Goal: Task Accomplishment & Management: Use online tool/utility

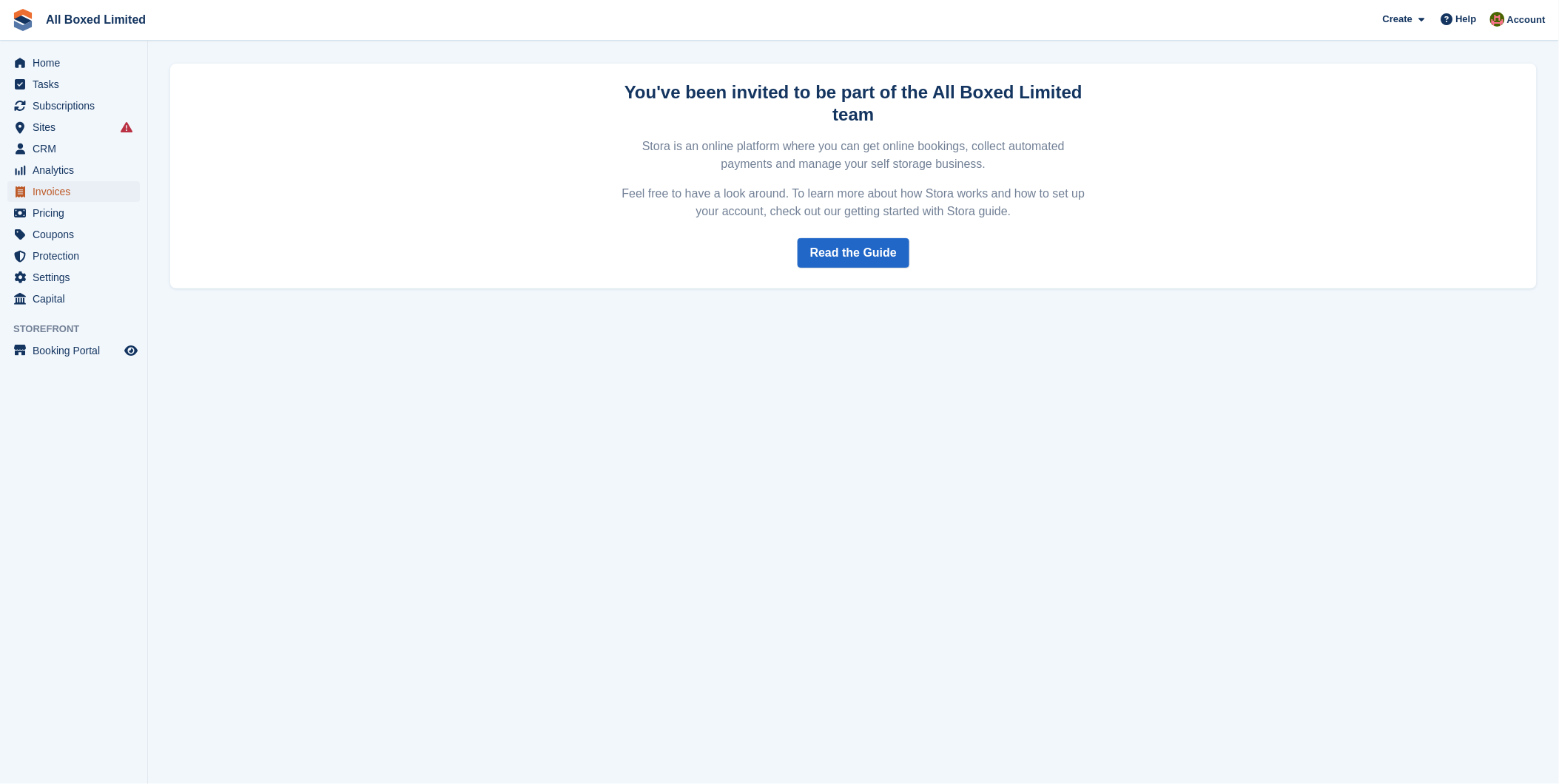
click at [61, 188] on span "Invoices" at bounding box center [76, 192] width 88 height 20
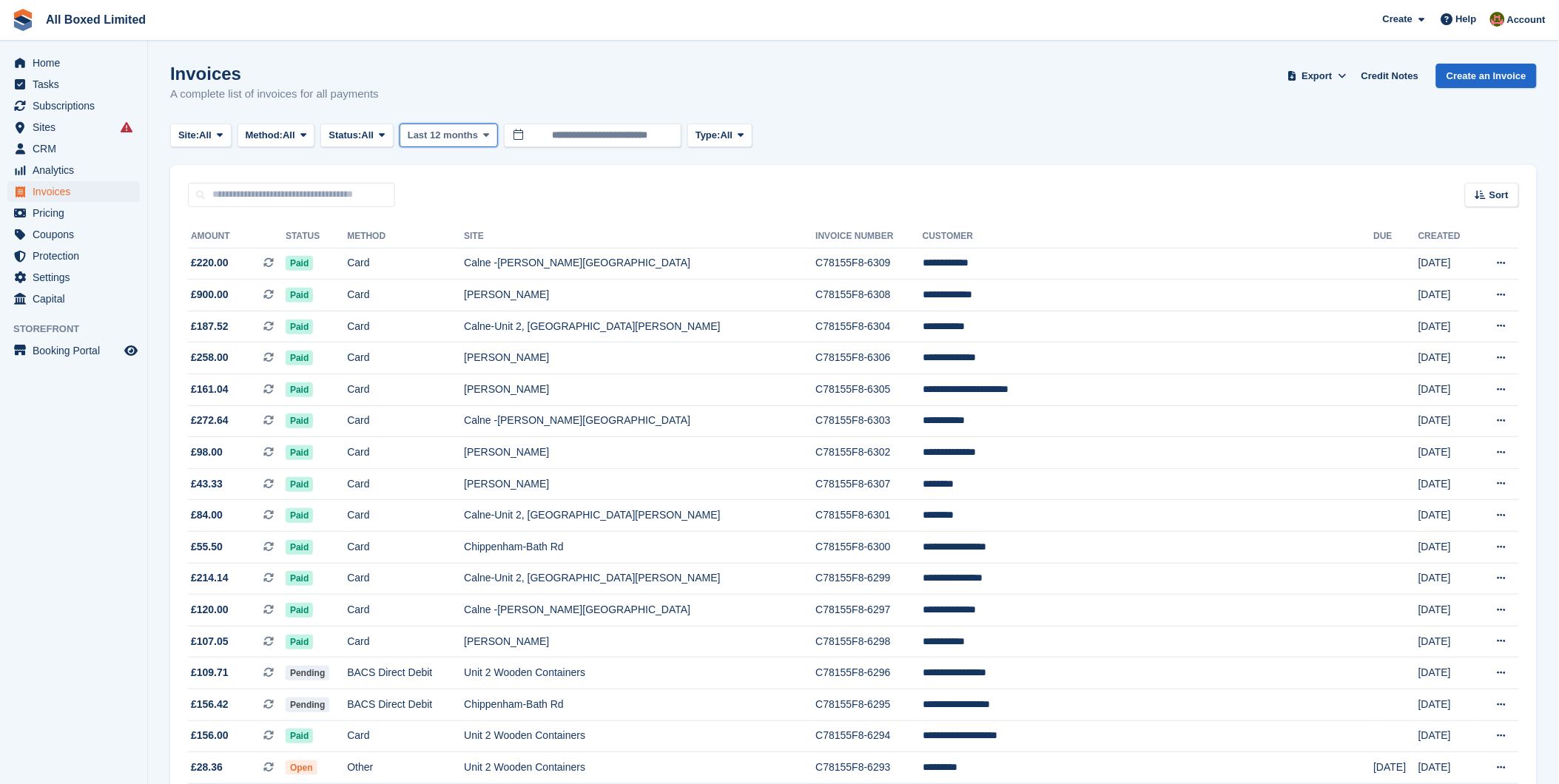
click at [424, 139] on span "Last 12 months" at bounding box center [443, 136] width 71 height 15
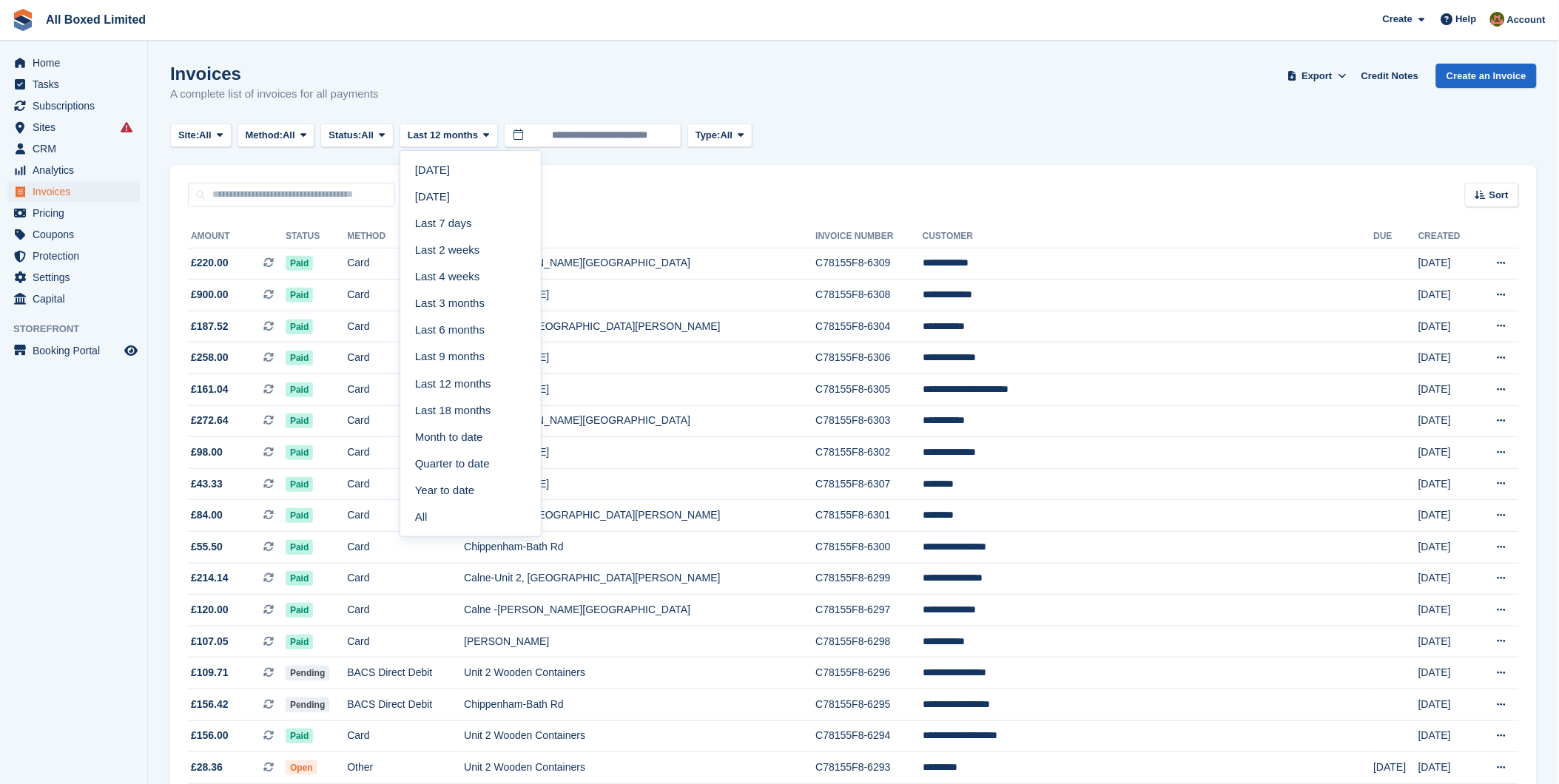
click at [449, 225] on link "Last 7 days" at bounding box center [471, 223] width 128 height 27
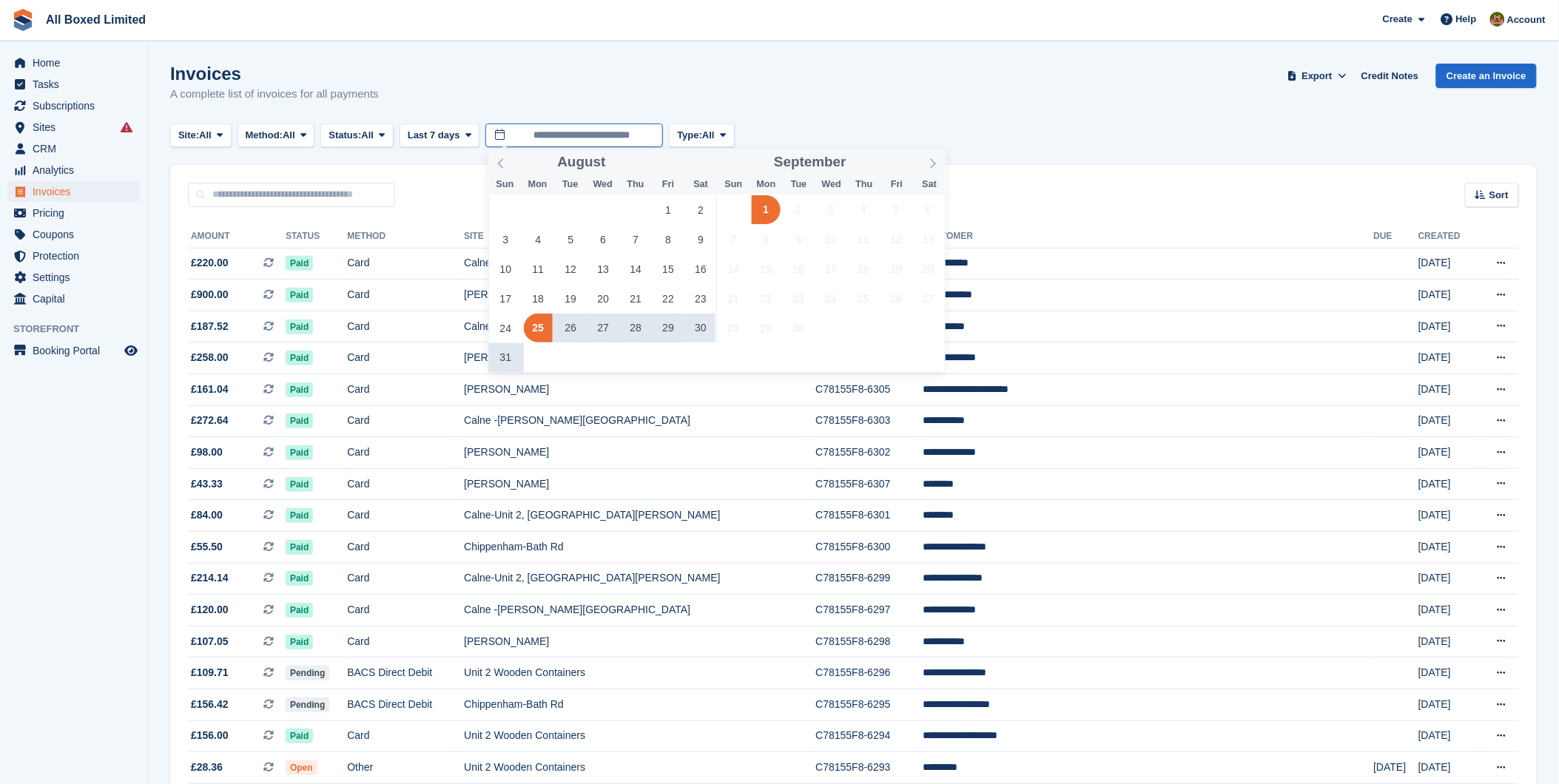
click at [610, 136] on input "**********" at bounding box center [574, 136] width 178 height 24
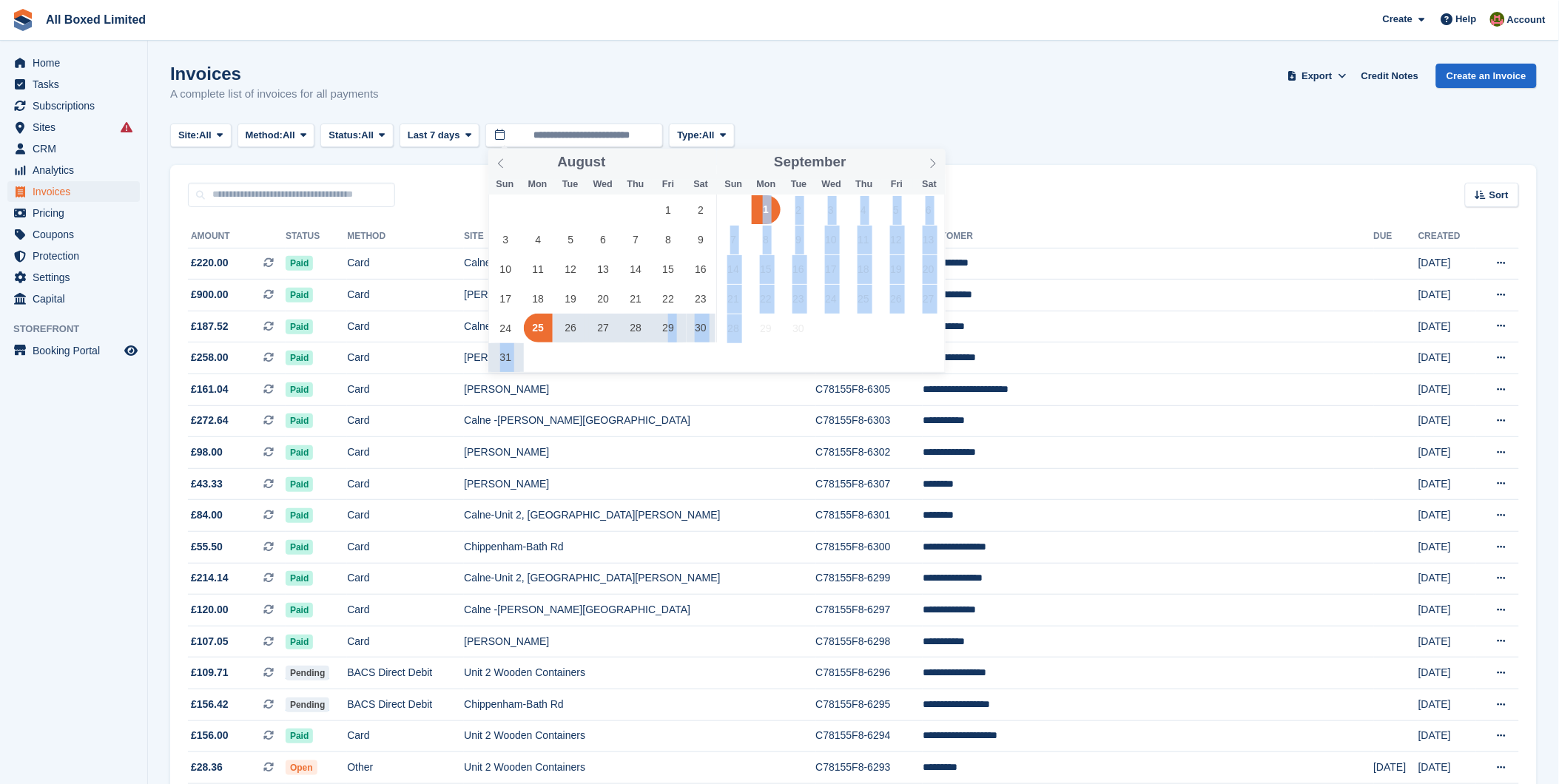
drag, startPoint x: 670, startPoint y: 333, endPoint x: 759, endPoint y: 366, distance: 94.9
click at [759, 366] on div "27 28 29 30 31 1 2 3 4 5 6 7 8 9 10 11 12 13 14 15 16 17 18 19 20 21 22 23 24 2…" at bounding box center [717, 283] width 458 height 178
drag, startPoint x: 759, startPoint y: 366, endPoint x: 670, endPoint y: 329, distance: 96.4
click at [670, 329] on span "29" at bounding box center [668, 327] width 29 height 29
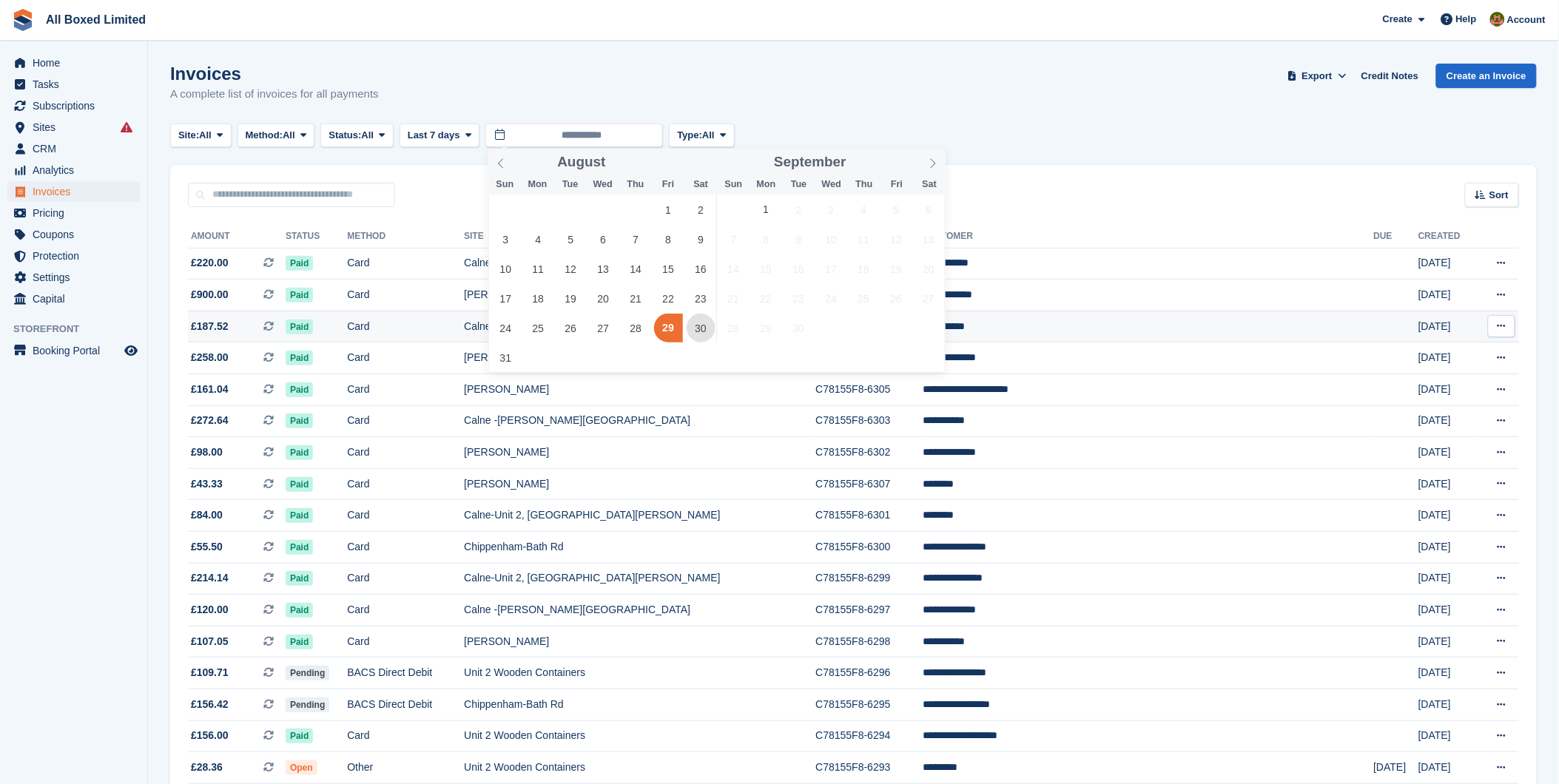
drag, startPoint x: 694, startPoint y: 327, endPoint x: 701, endPoint y: 326, distance: 7.1
click at [700, 327] on span "30" at bounding box center [700, 327] width 29 height 29
type input "**********"
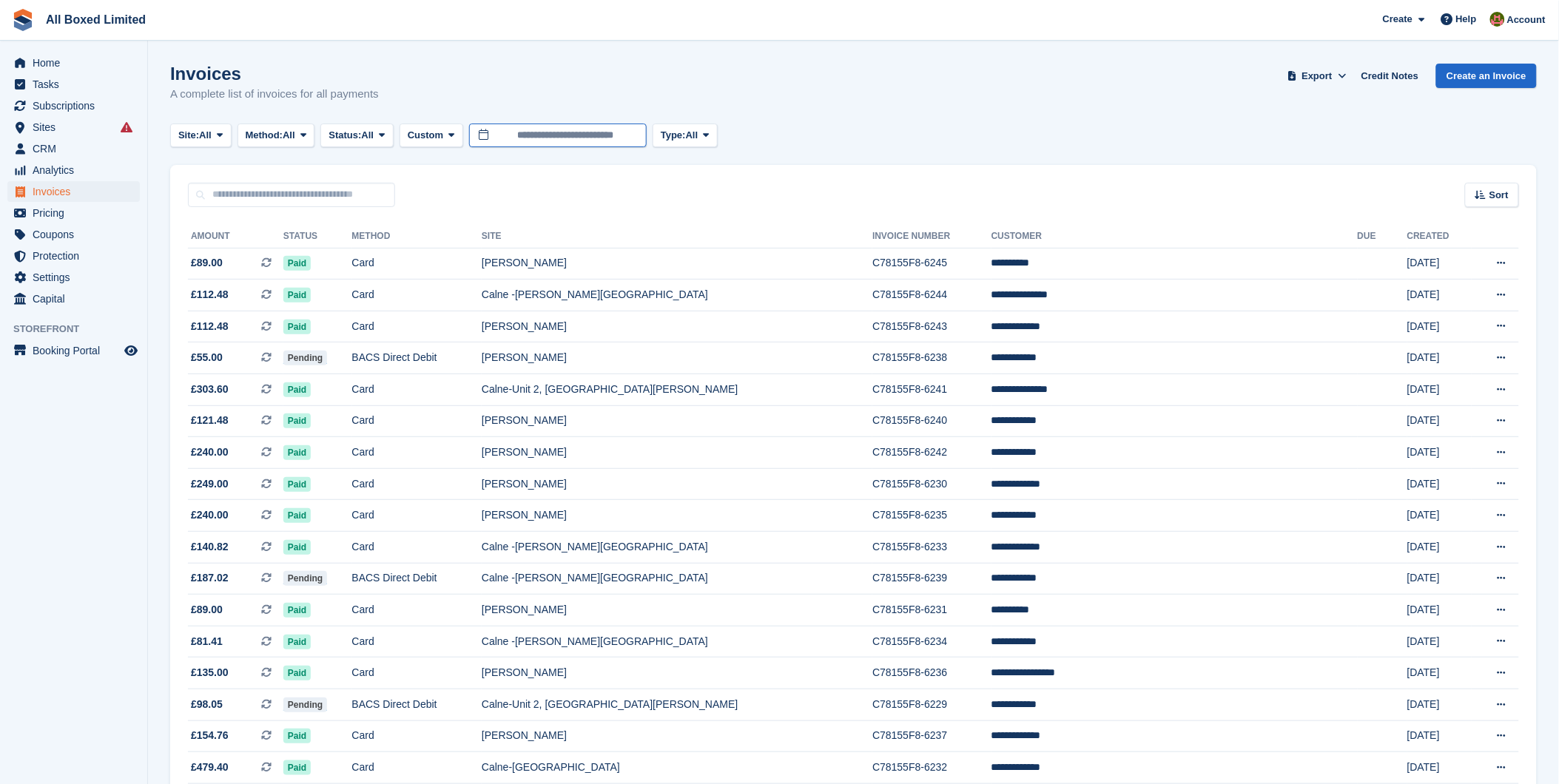
click at [616, 136] on input "**********" at bounding box center [557, 136] width 178 height 24
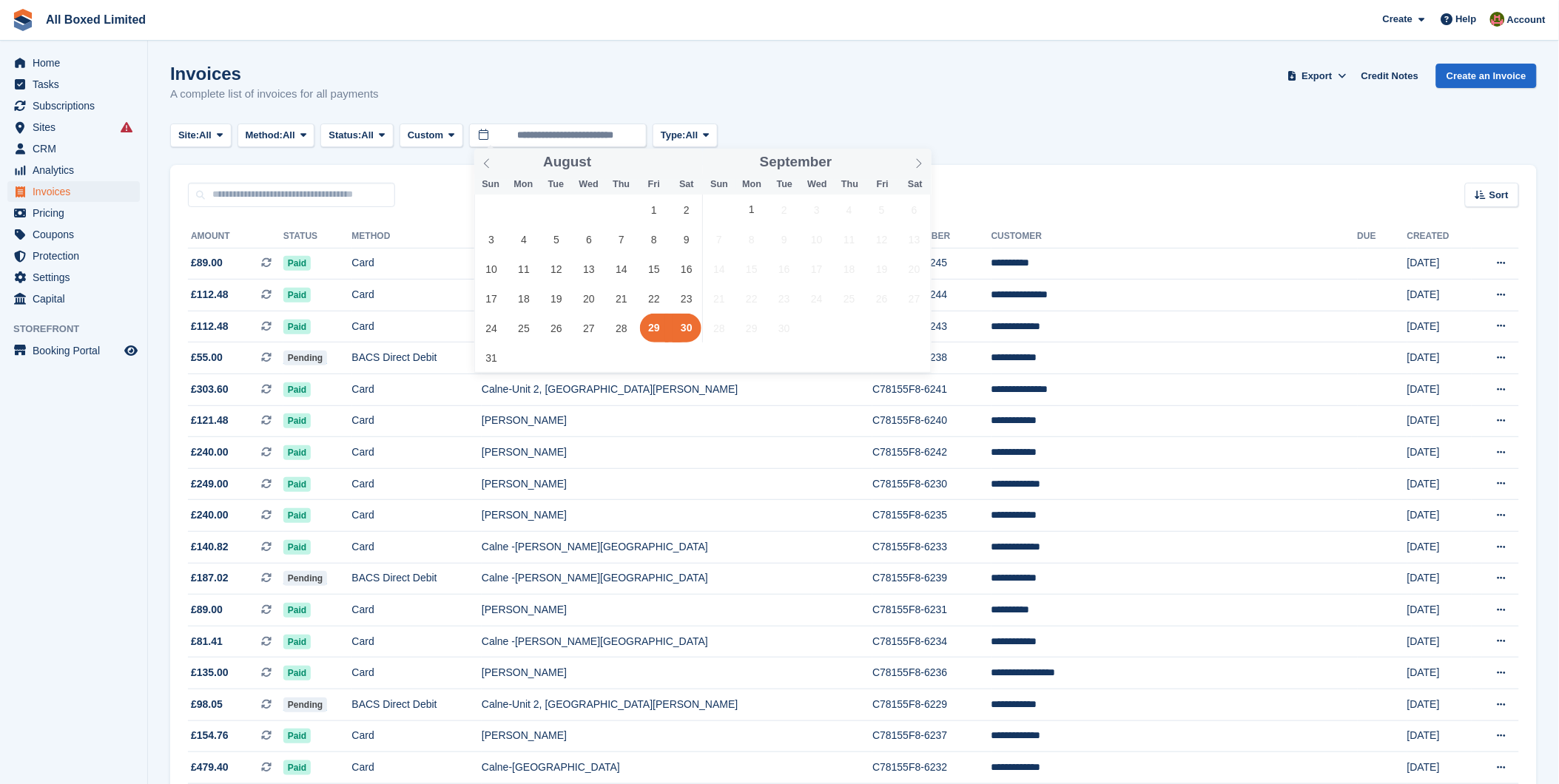
click at [653, 334] on span "29" at bounding box center [654, 327] width 29 height 29
click at [490, 361] on span "31" at bounding box center [491, 357] width 29 height 29
type input "**********"
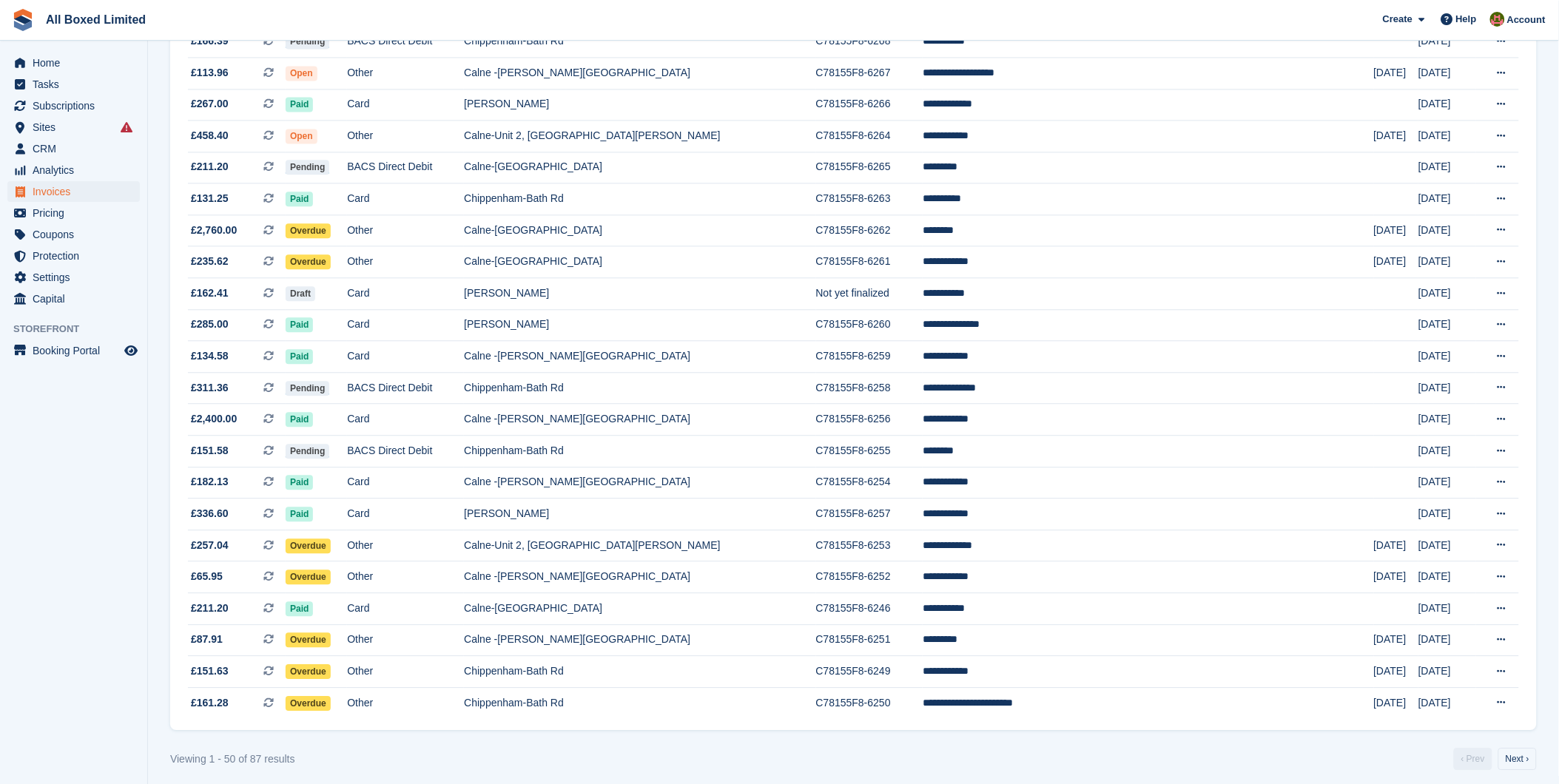
scroll to position [1124, 0]
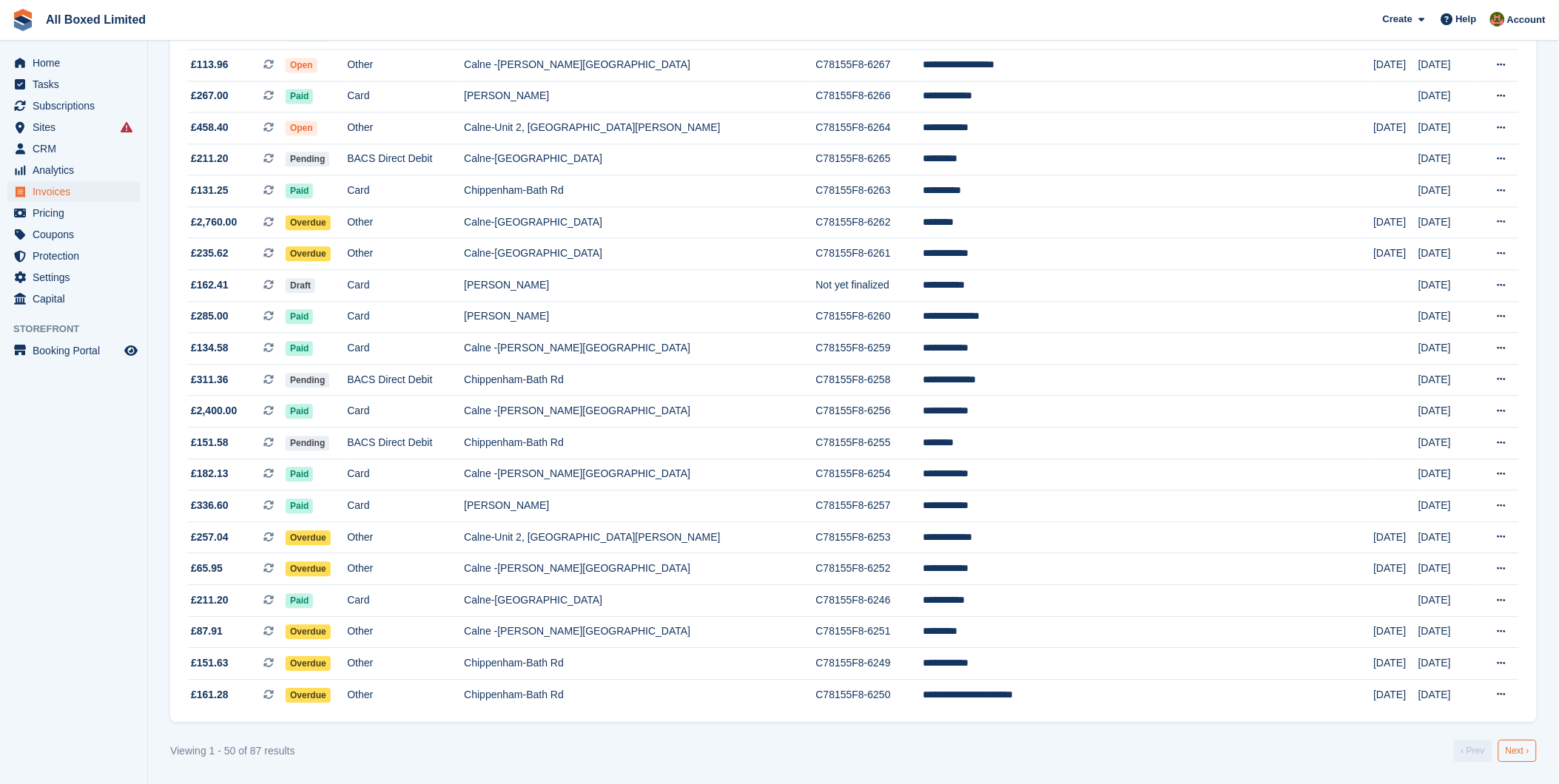
click at [829, 681] on link "Next ›" at bounding box center [1517, 751] width 38 height 22
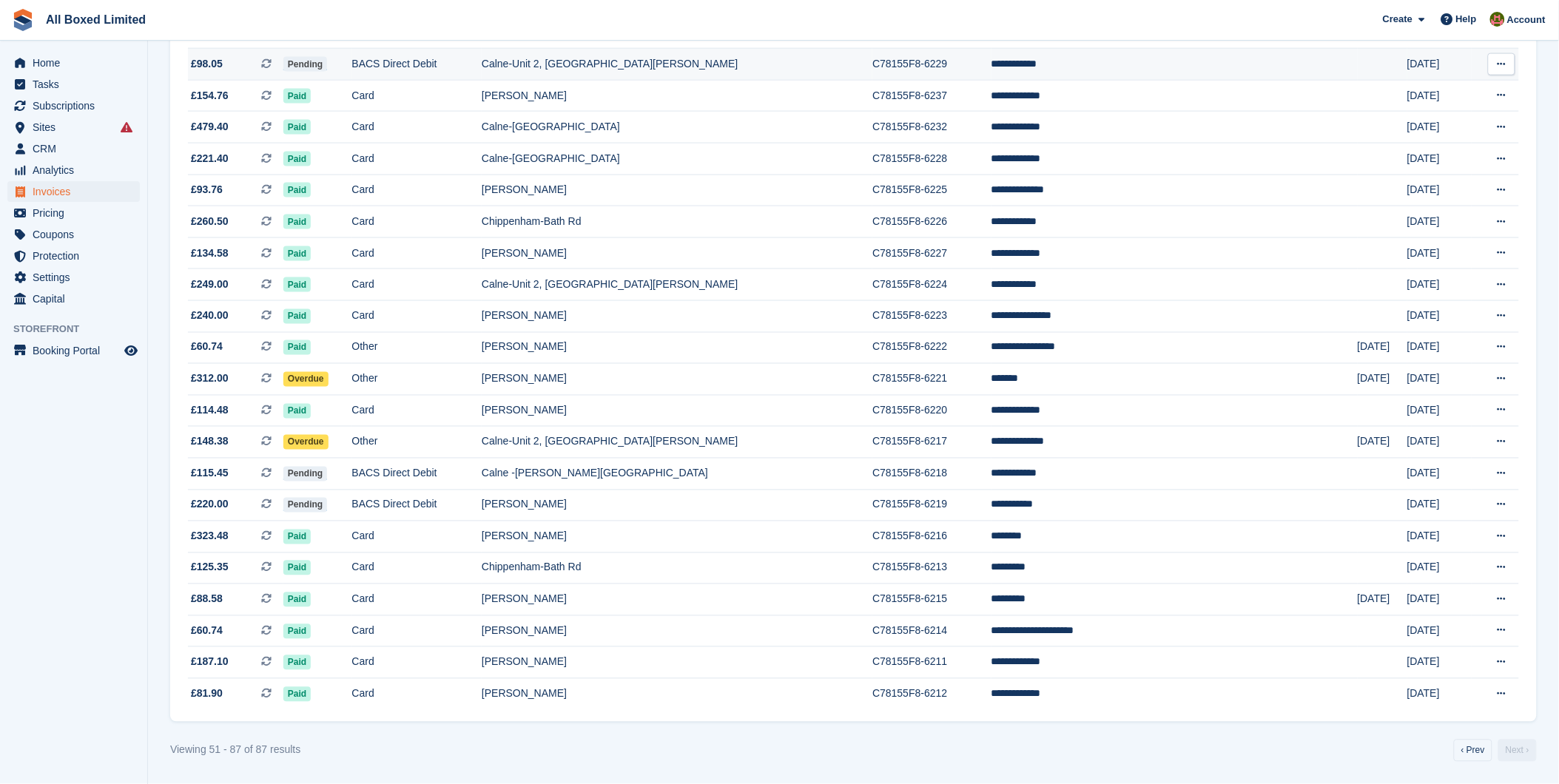
scroll to position [711, 0]
click at [829, 681] on link "‹ Prev" at bounding box center [1472, 751] width 38 height 22
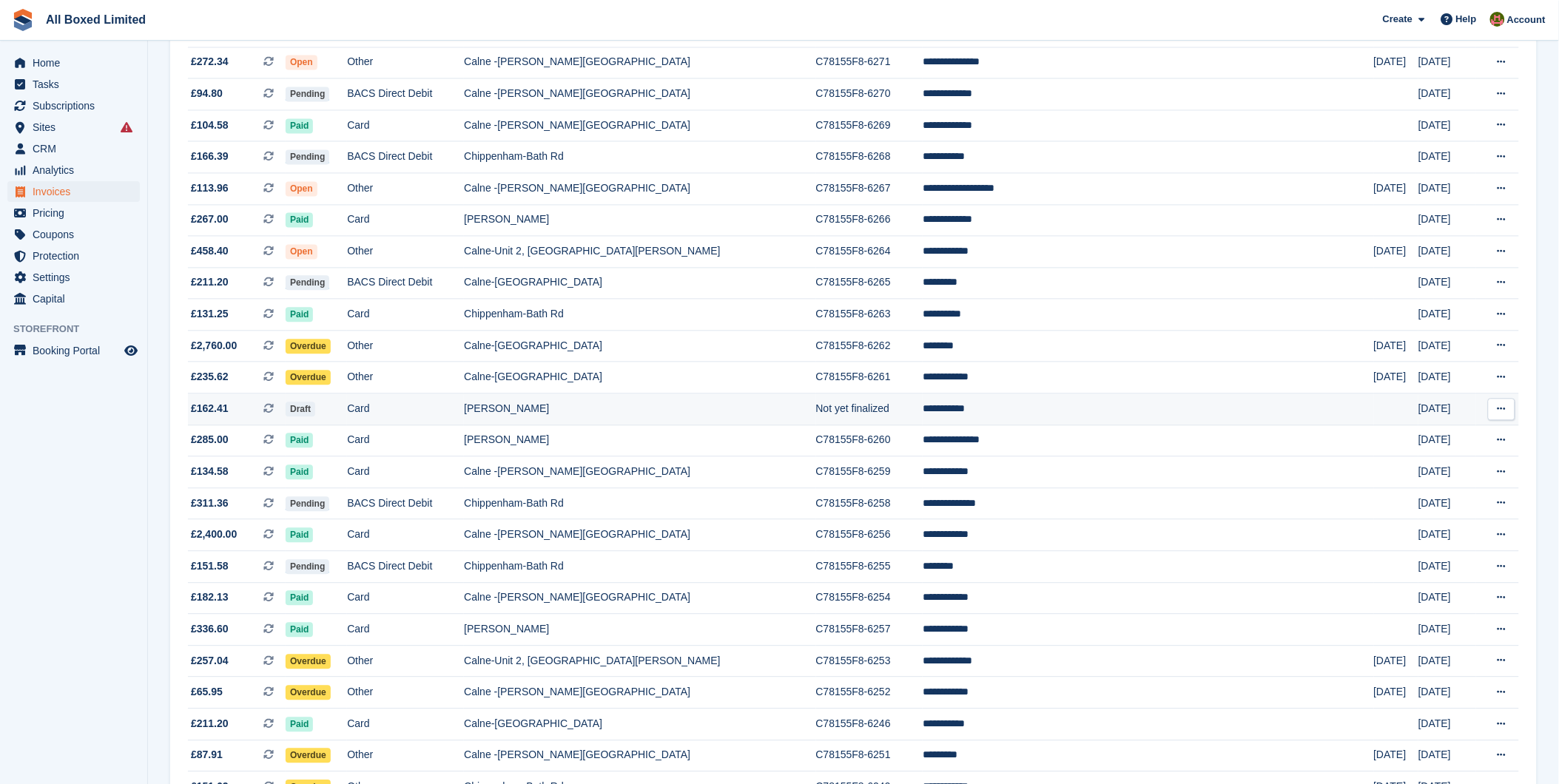
scroll to position [1124, 0]
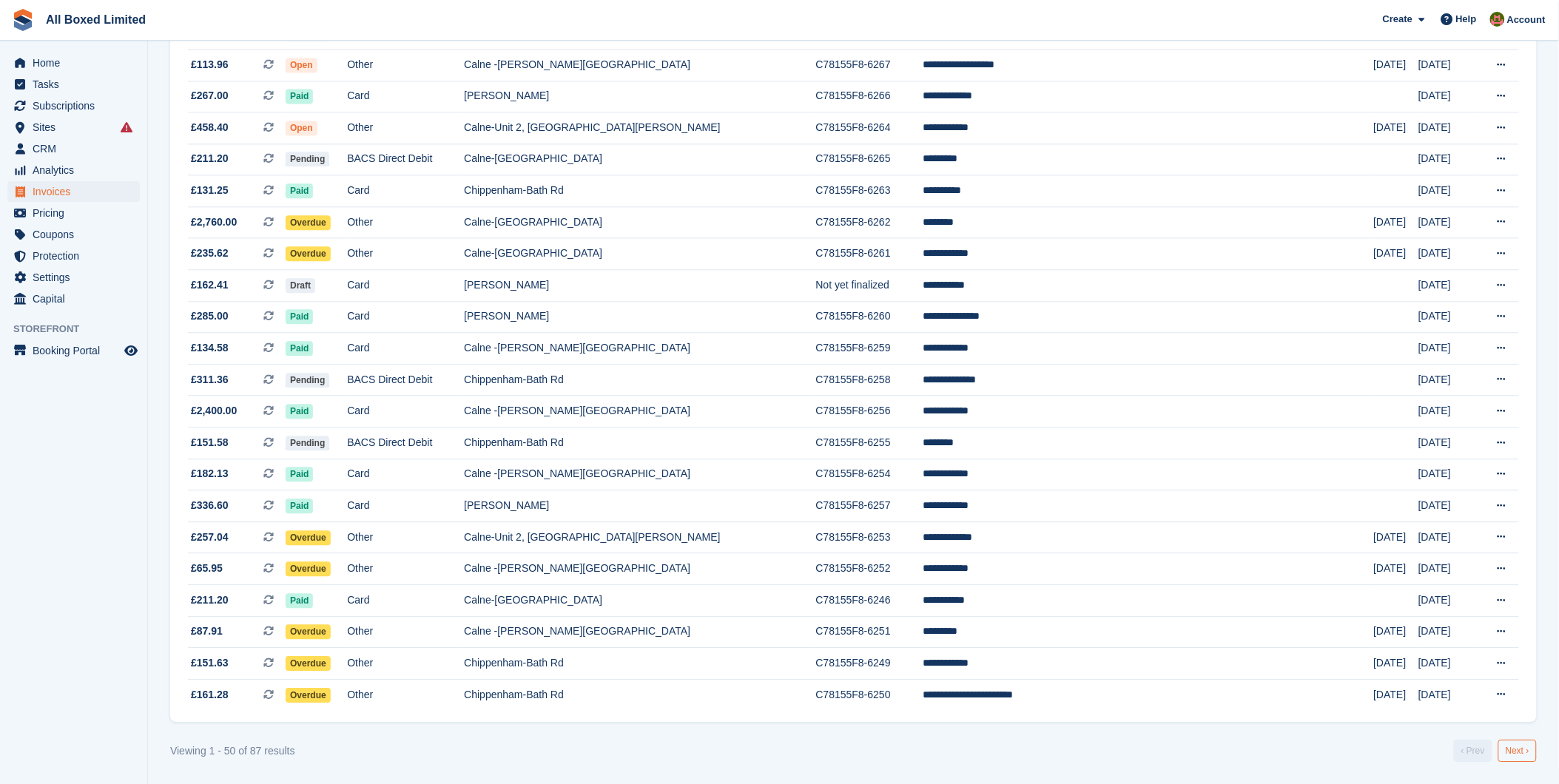
click at [829, 681] on link "Next ›" at bounding box center [1517, 751] width 38 height 22
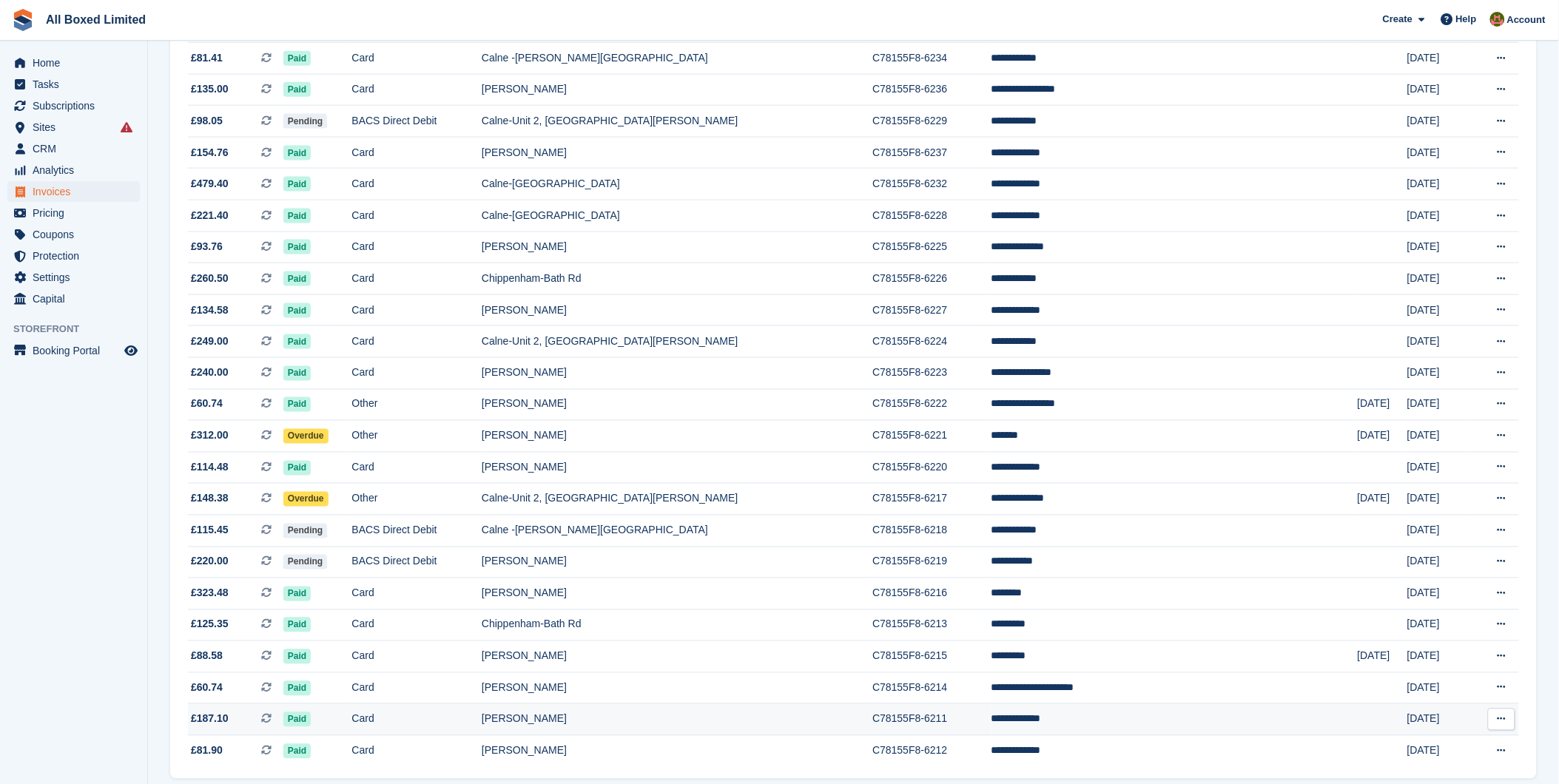
scroll to position [711, 0]
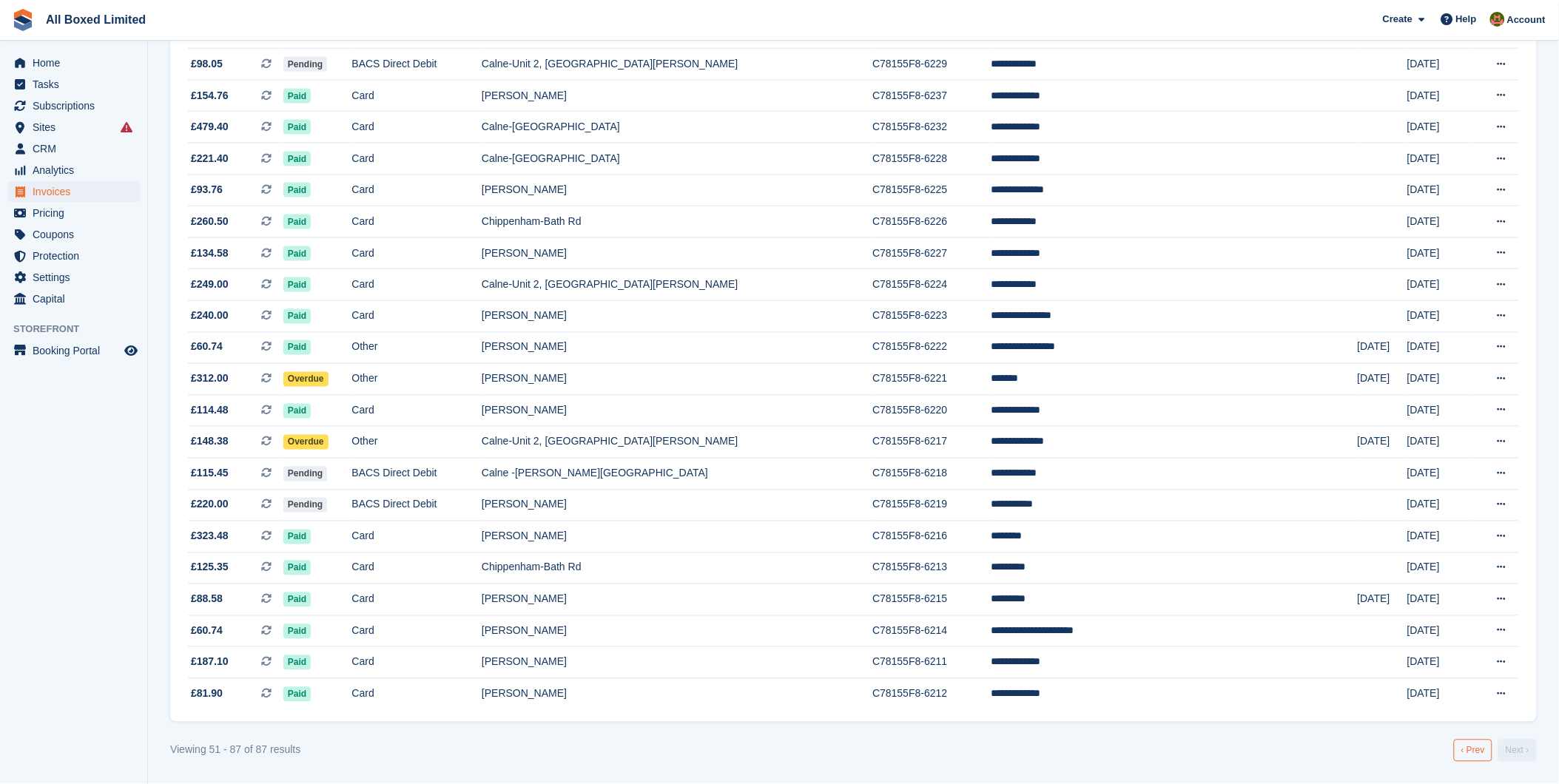
click at [829, 681] on link "‹ Prev" at bounding box center [1472, 751] width 38 height 22
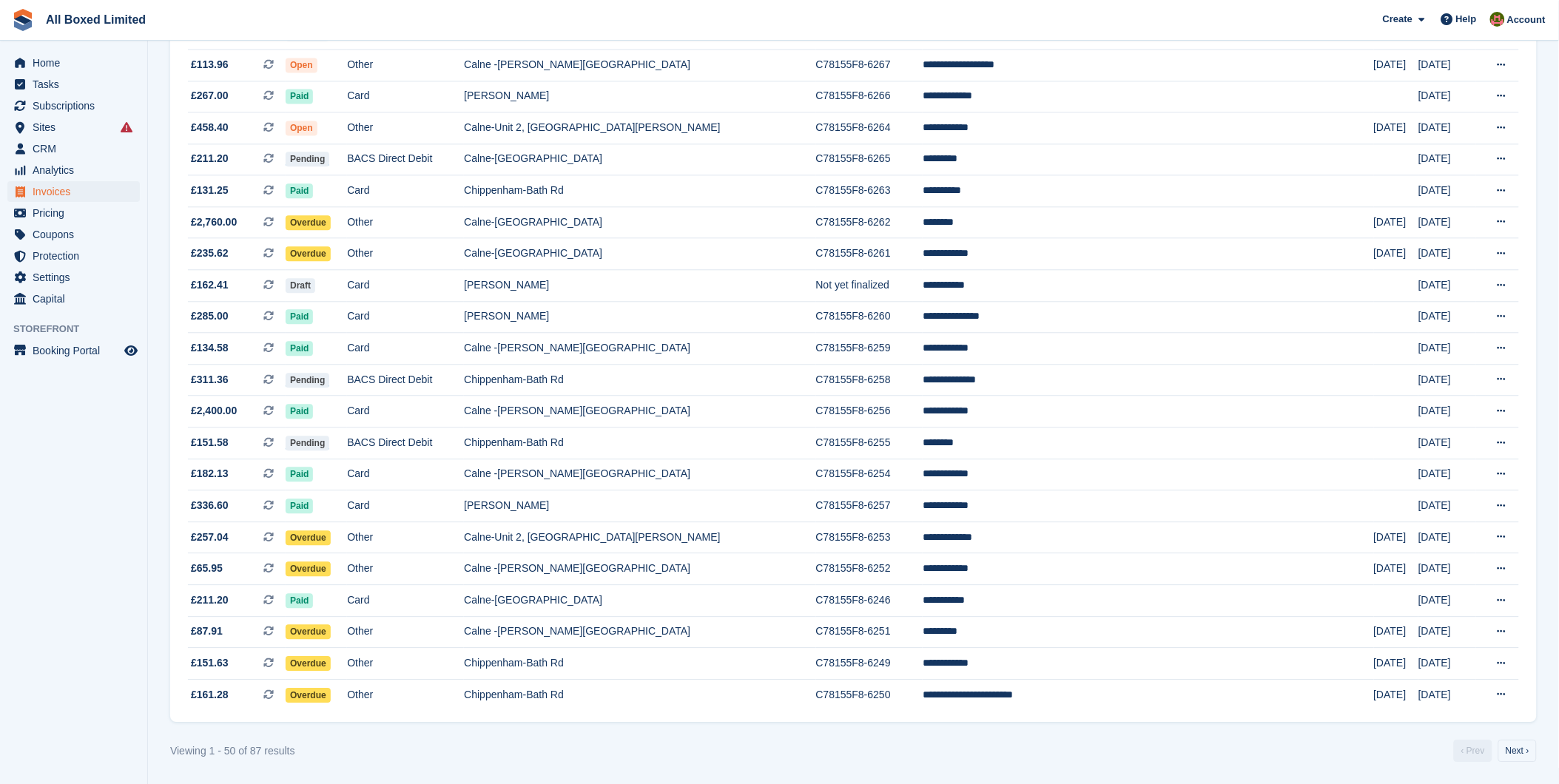
scroll to position [1124, 0]
click at [829, 681] on link "Next ›" at bounding box center [1517, 751] width 38 height 22
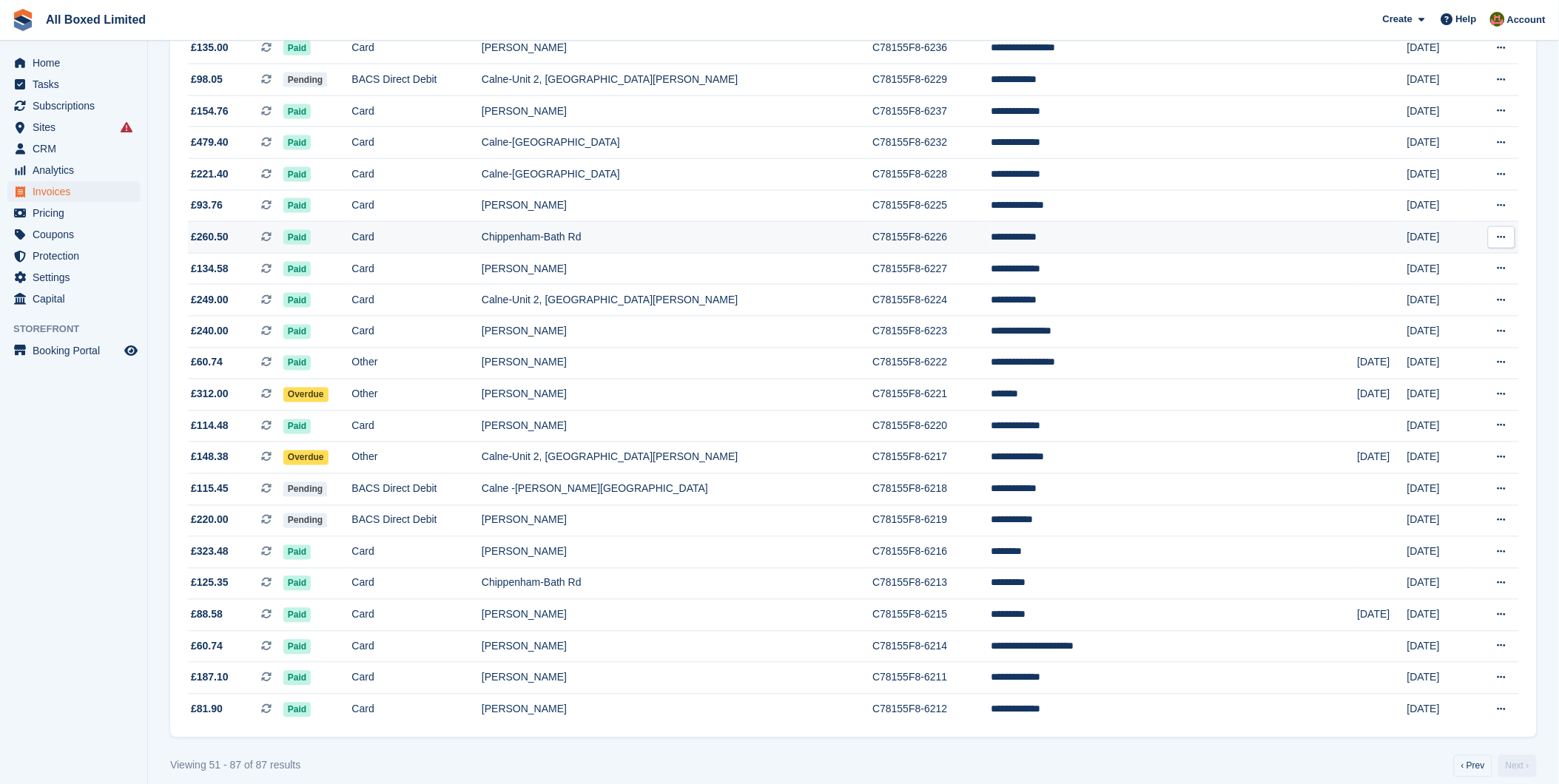
scroll to position [711, 0]
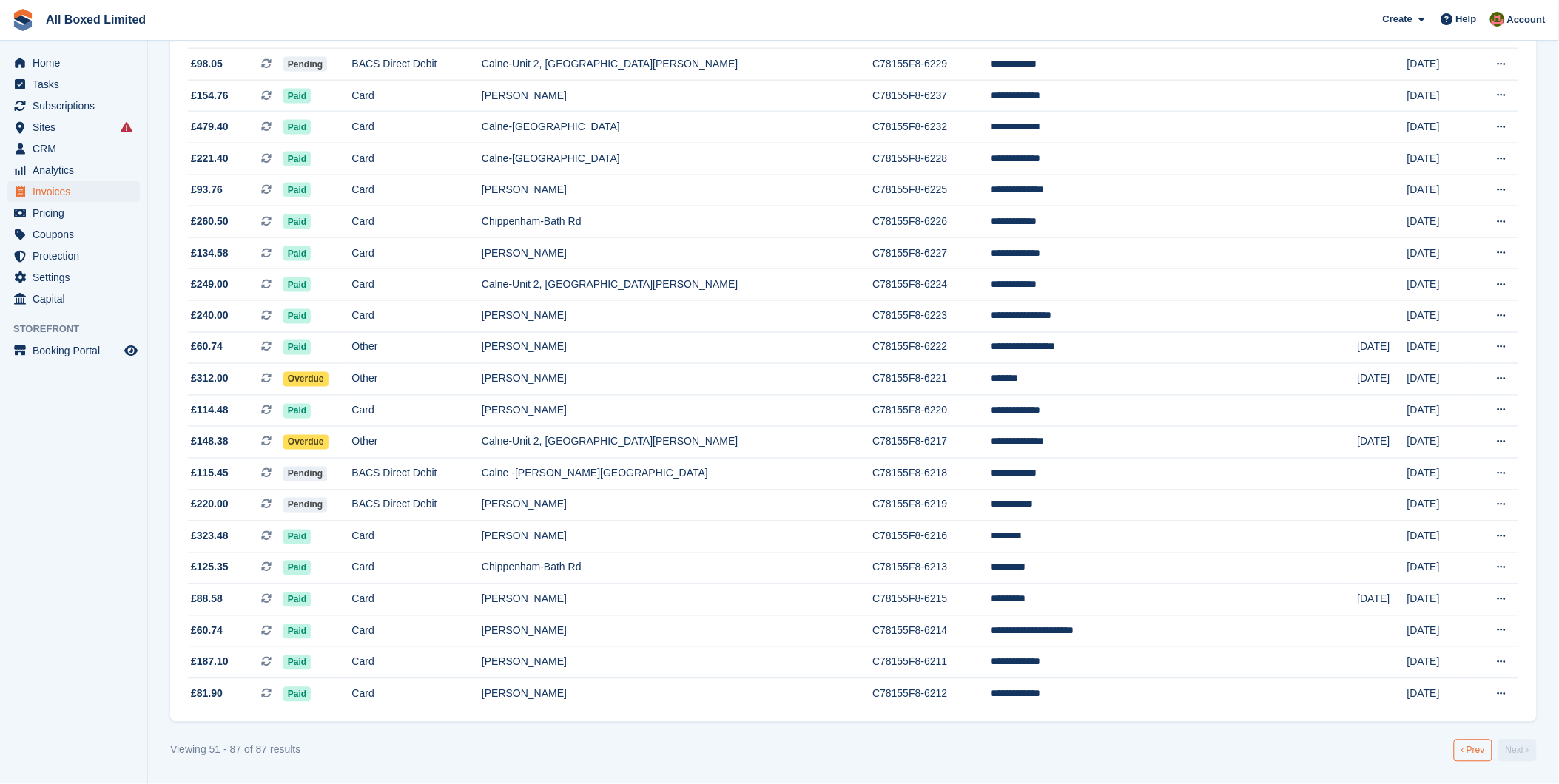
click at [829, 681] on link "‹ Prev" at bounding box center [1472, 751] width 38 height 22
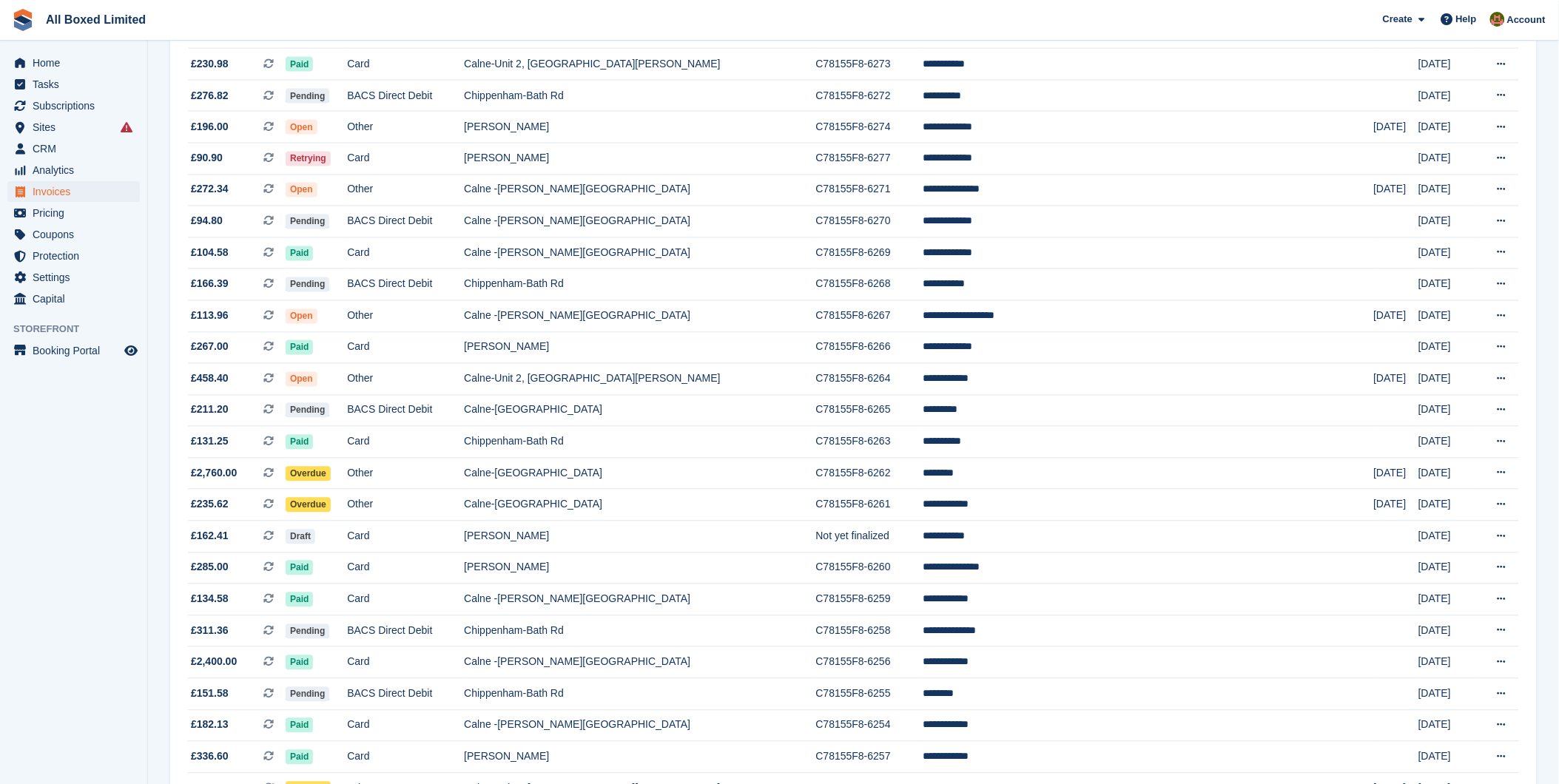
scroll to position [904, 0]
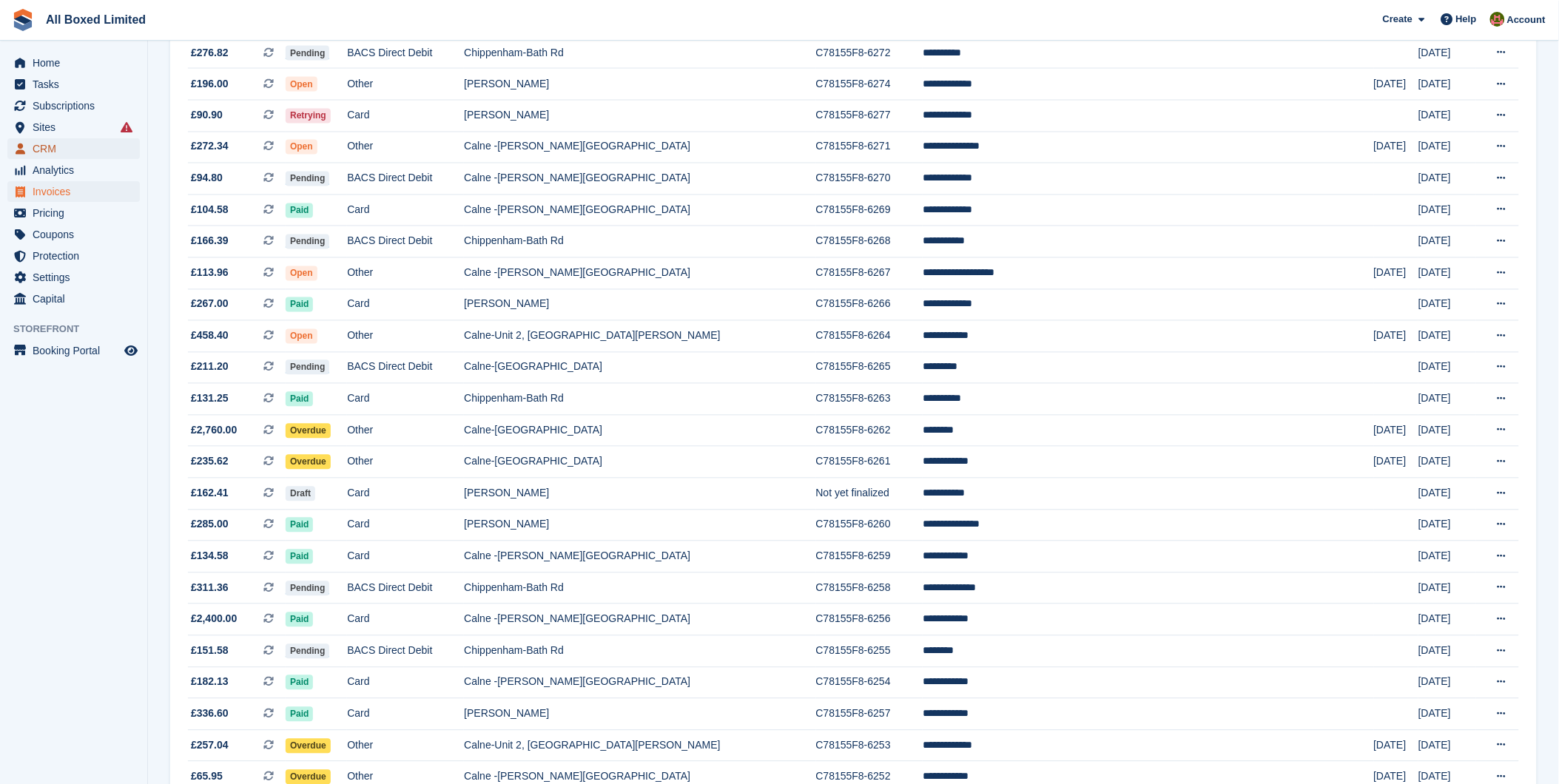
click at [33, 146] on span "CRM" at bounding box center [76, 149] width 88 height 20
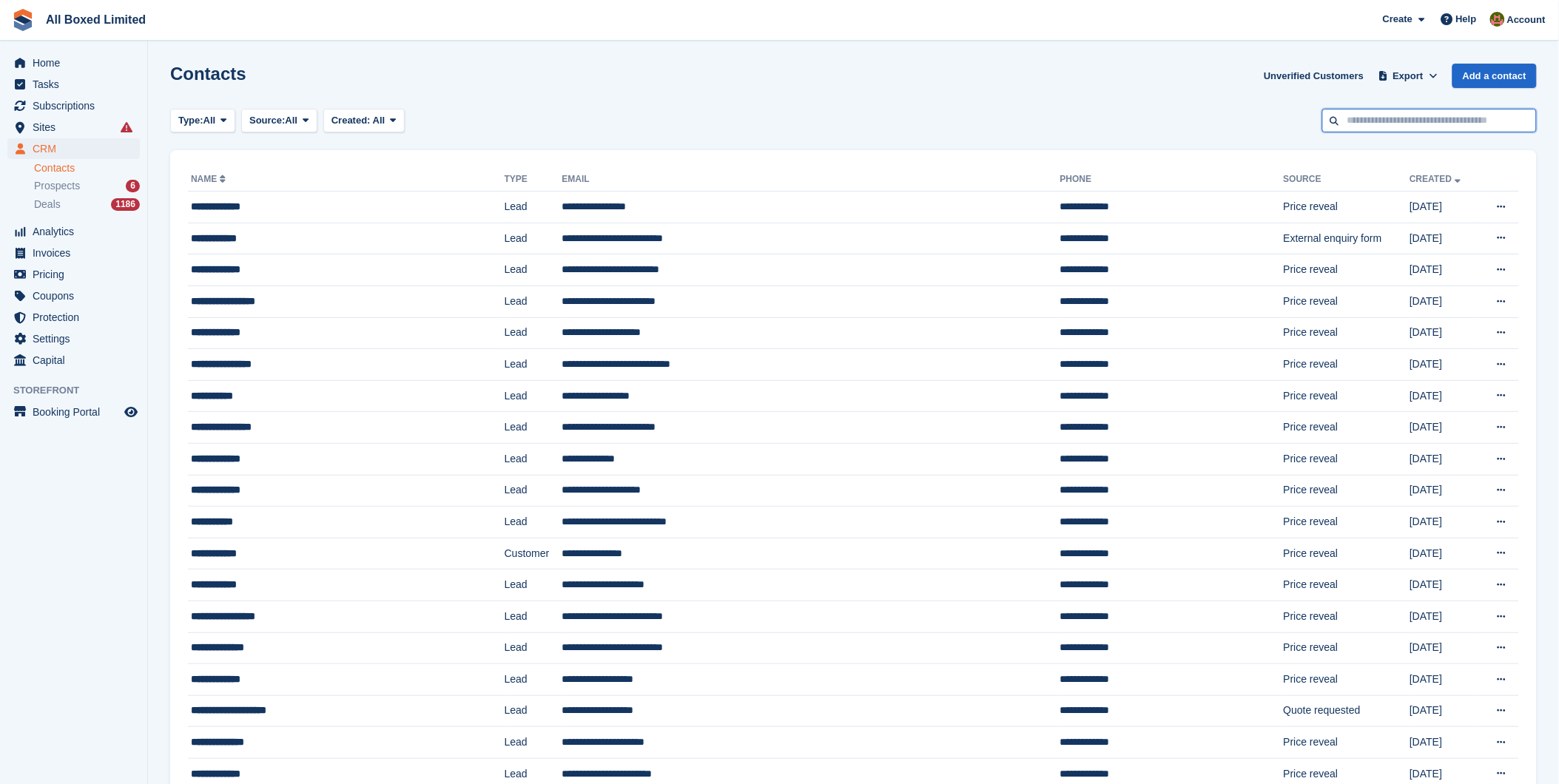
click at [829, 121] on input "text" at bounding box center [1430, 121] width 215 height 24
type input "**********"
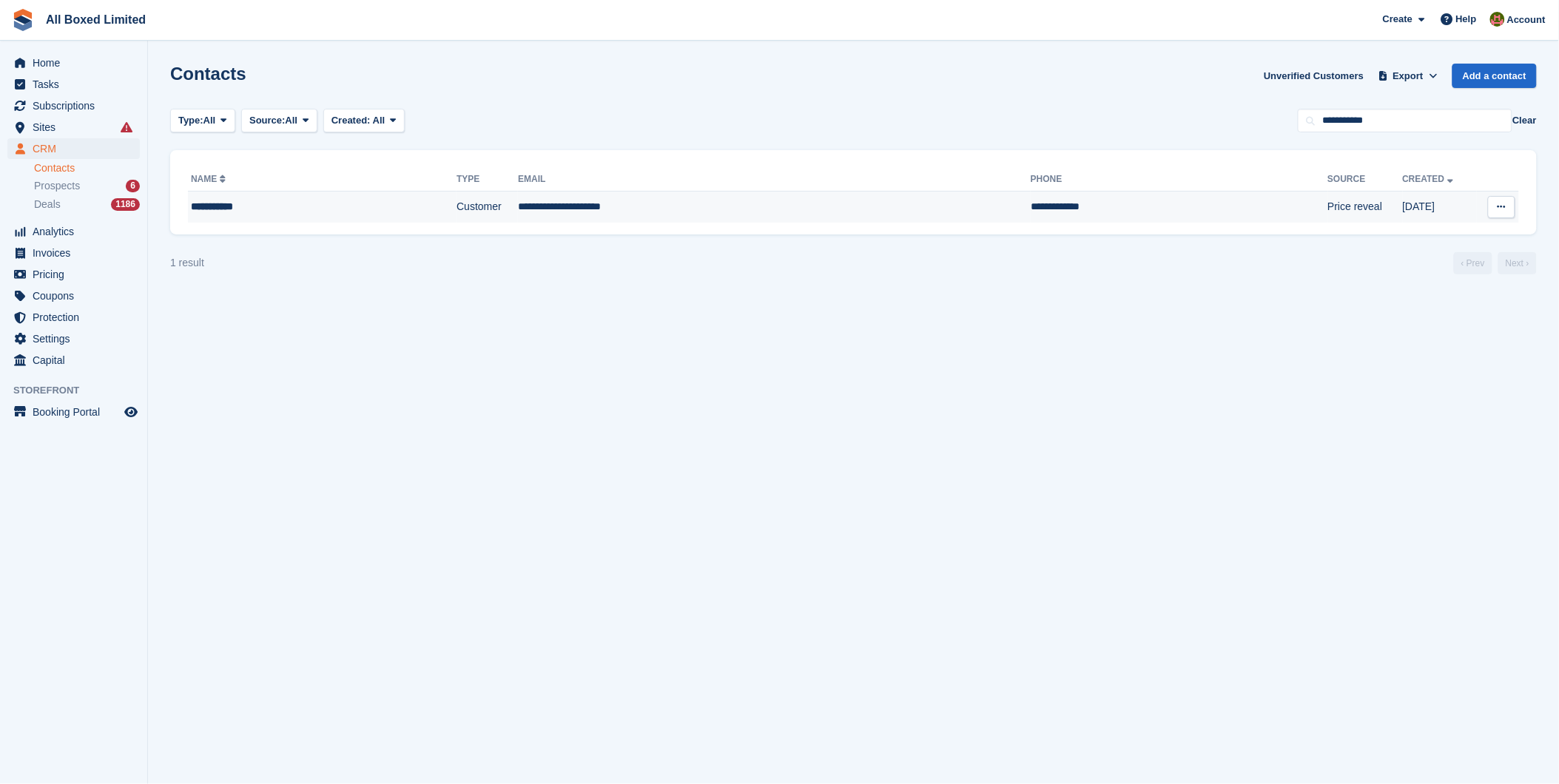
click at [585, 197] on td "**********" at bounding box center [774, 206] width 513 height 31
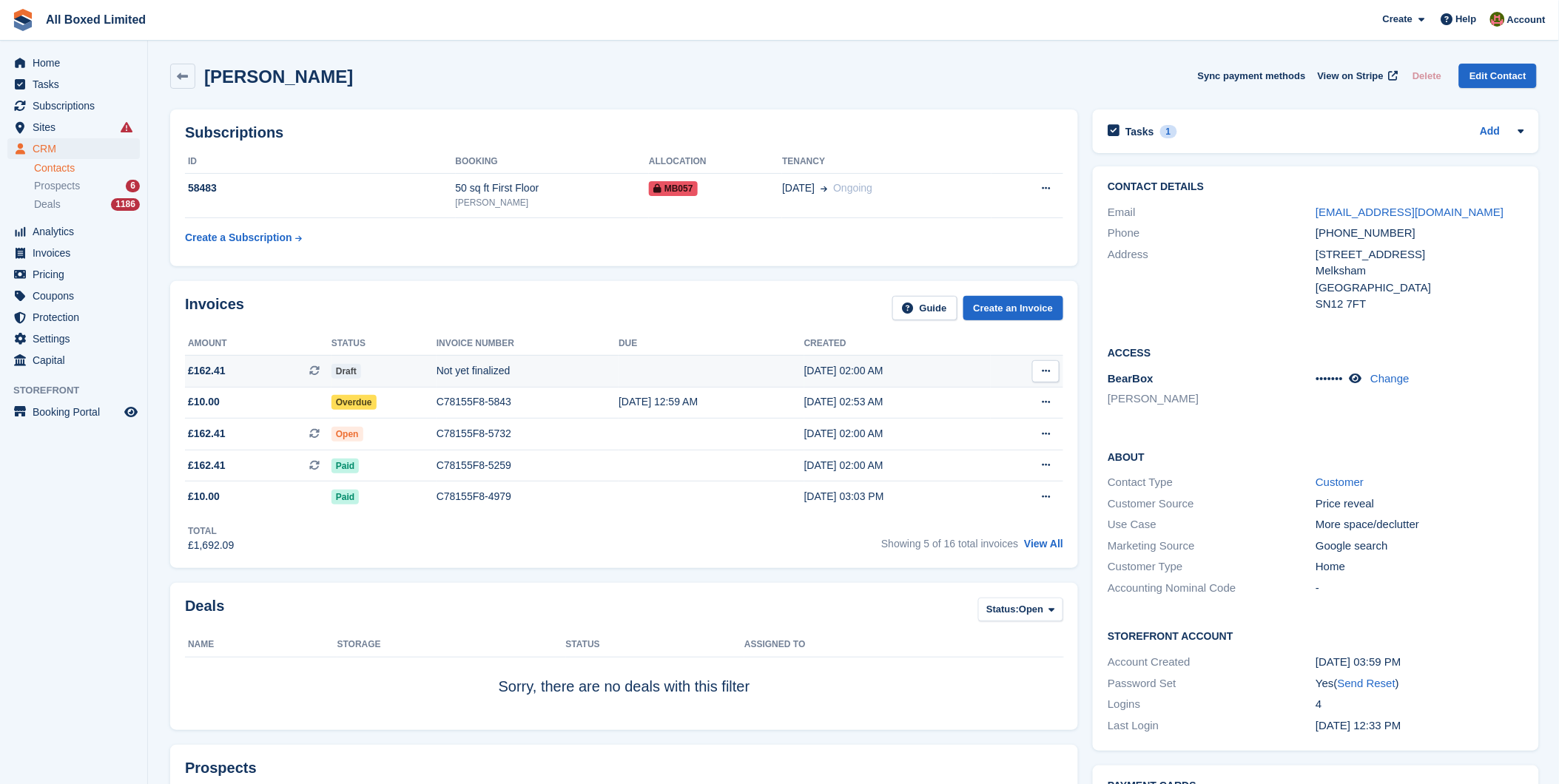
click at [447, 370] on div "Not yet finalized" at bounding box center [527, 371] width 182 height 16
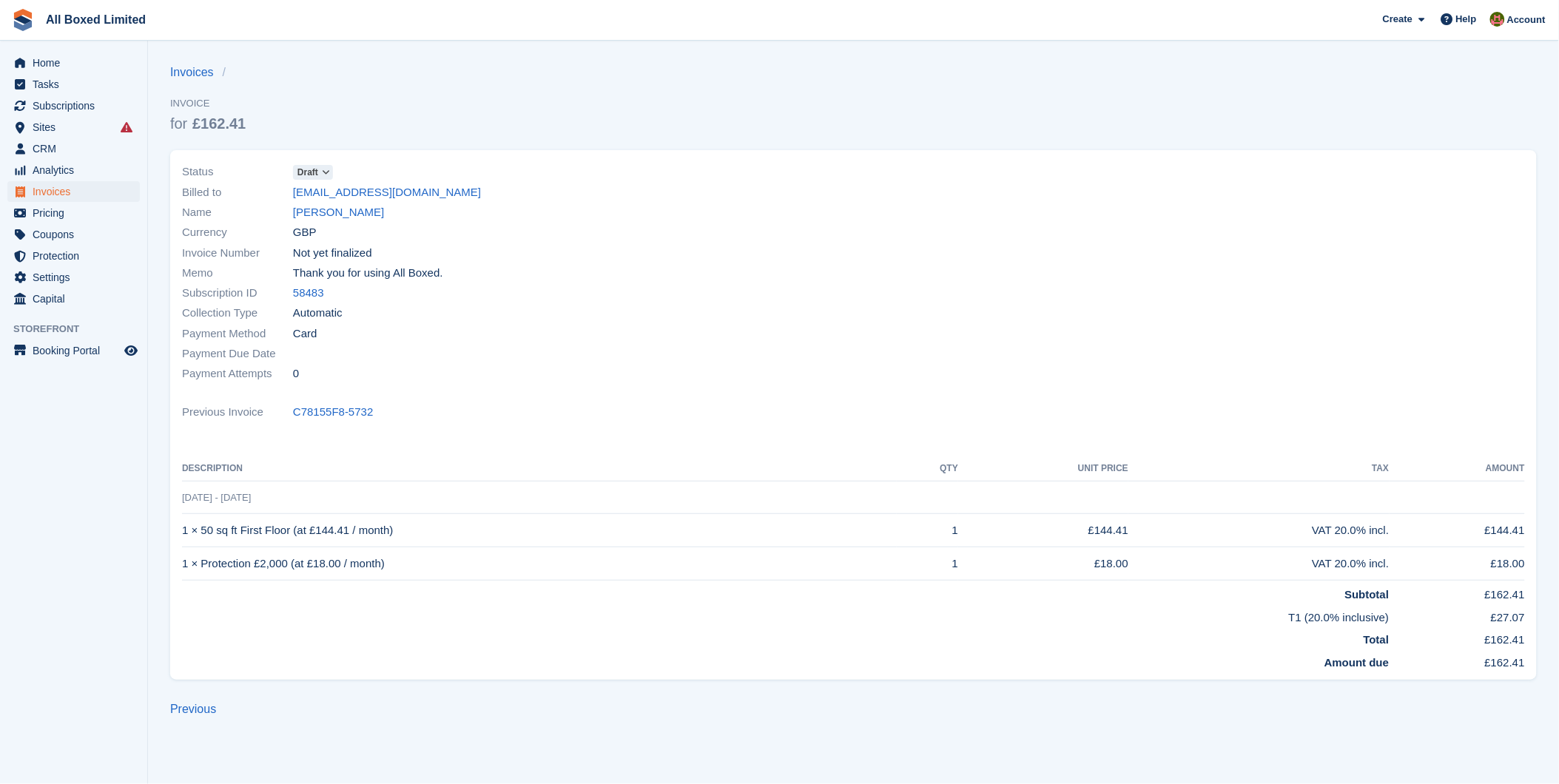
click at [326, 173] on icon at bounding box center [326, 173] width 8 height 9
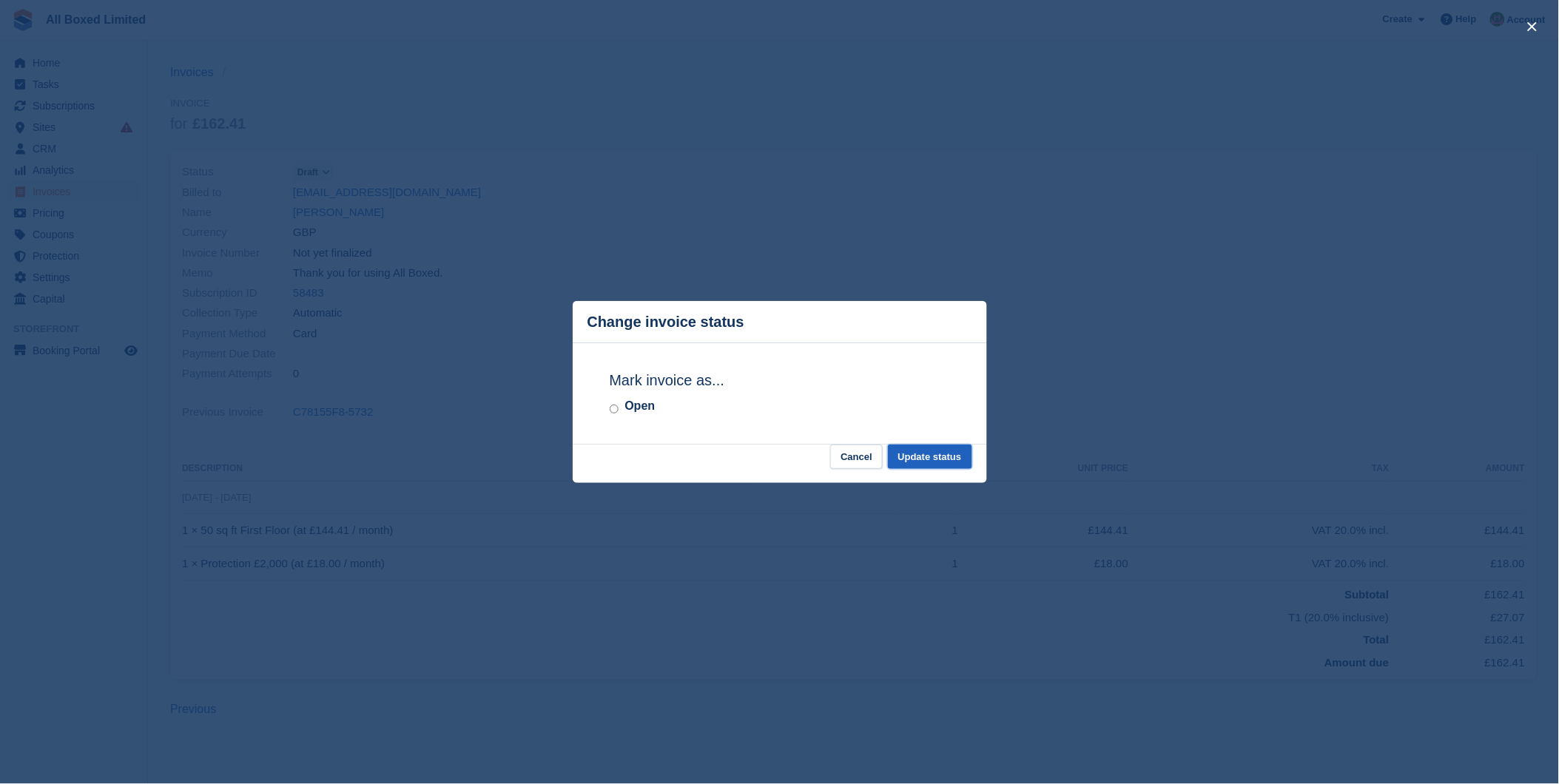
click at [929, 452] on button "Update status" at bounding box center [930, 457] width 85 height 24
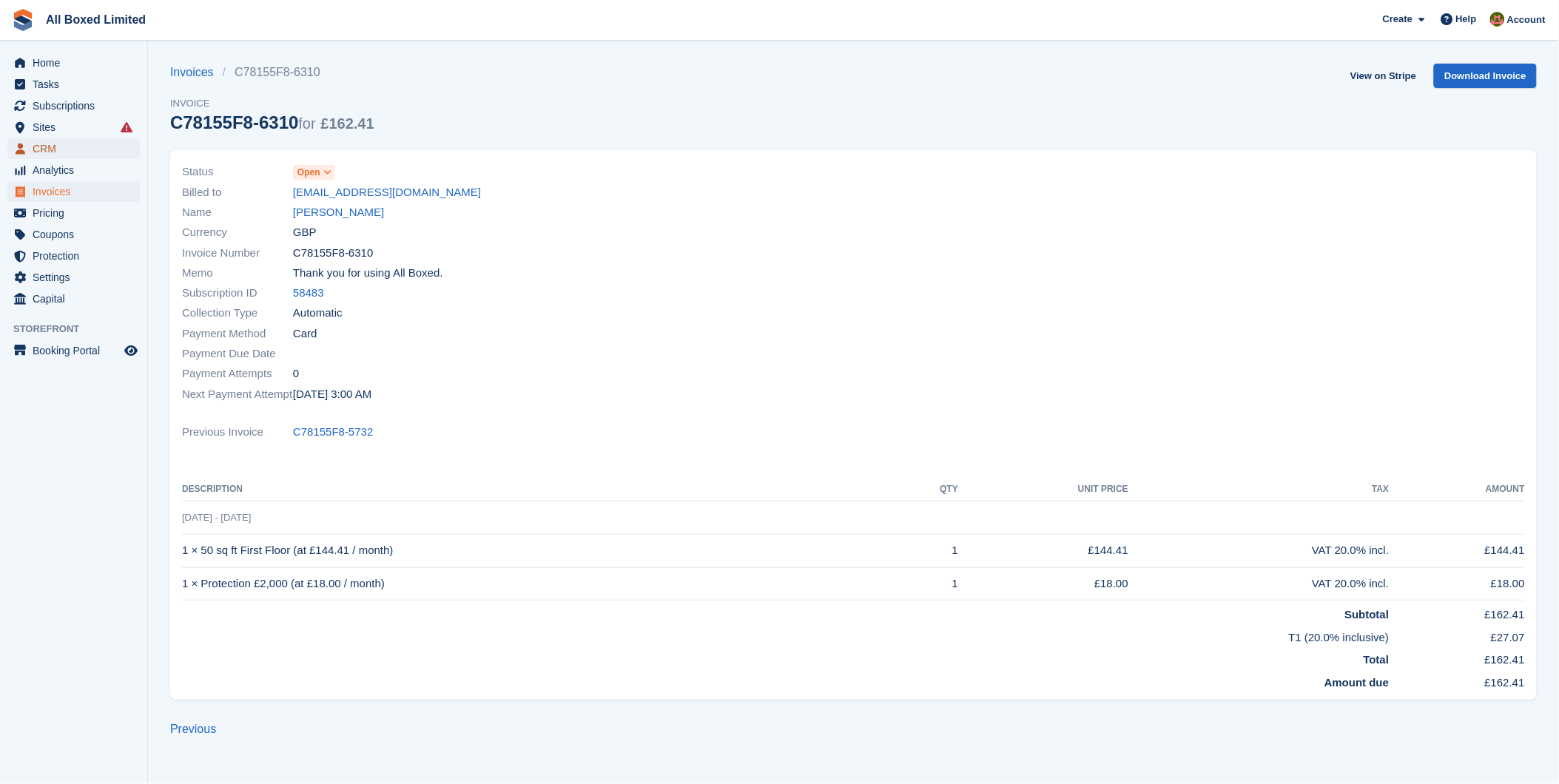
click at [62, 147] on span "CRM" at bounding box center [76, 149] width 88 height 20
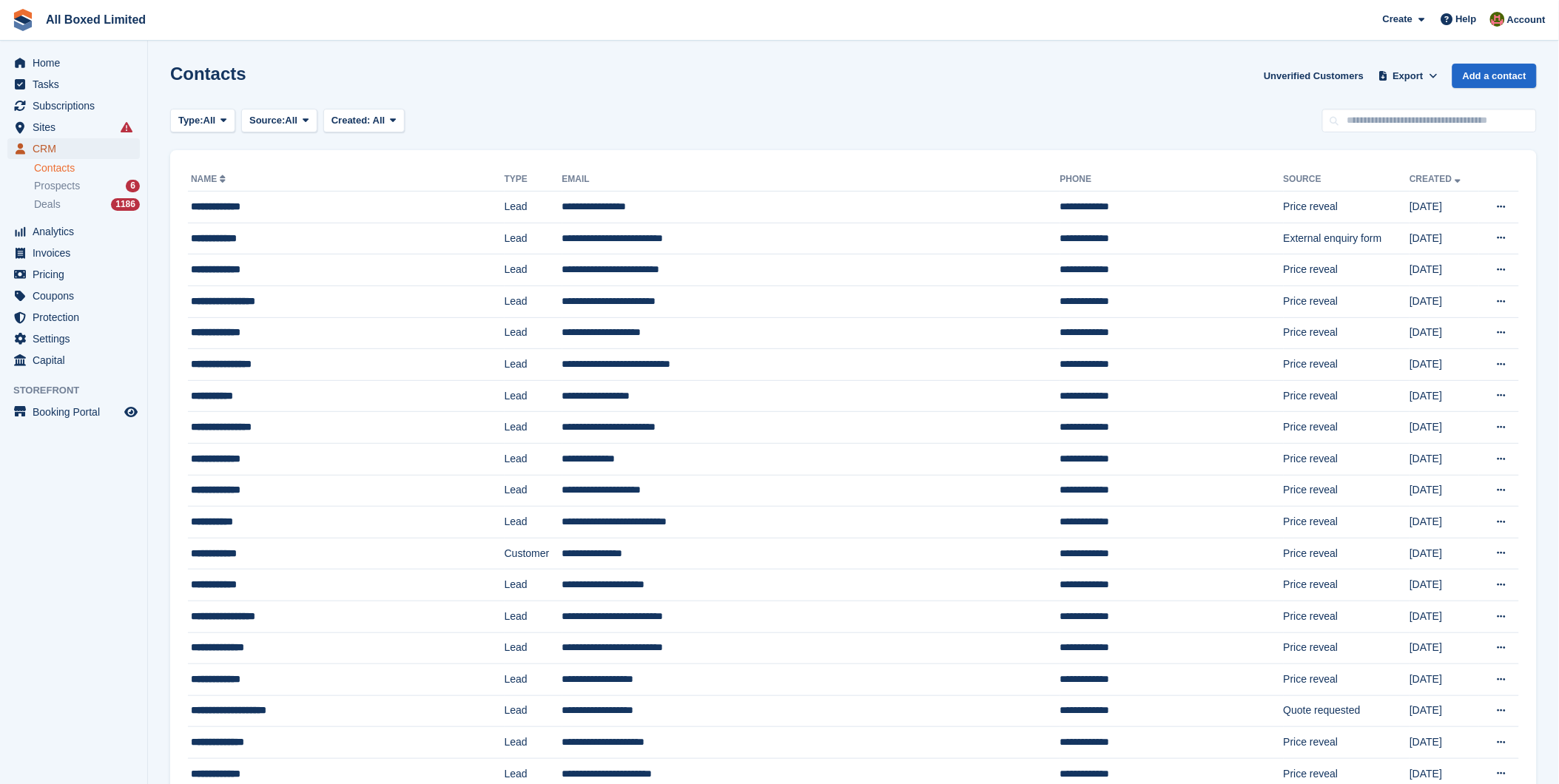
click at [50, 147] on span "CRM" at bounding box center [76, 149] width 88 height 20
click at [71, 252] on span "Invoices" at bounding box center [76, 253] width 88 height 20
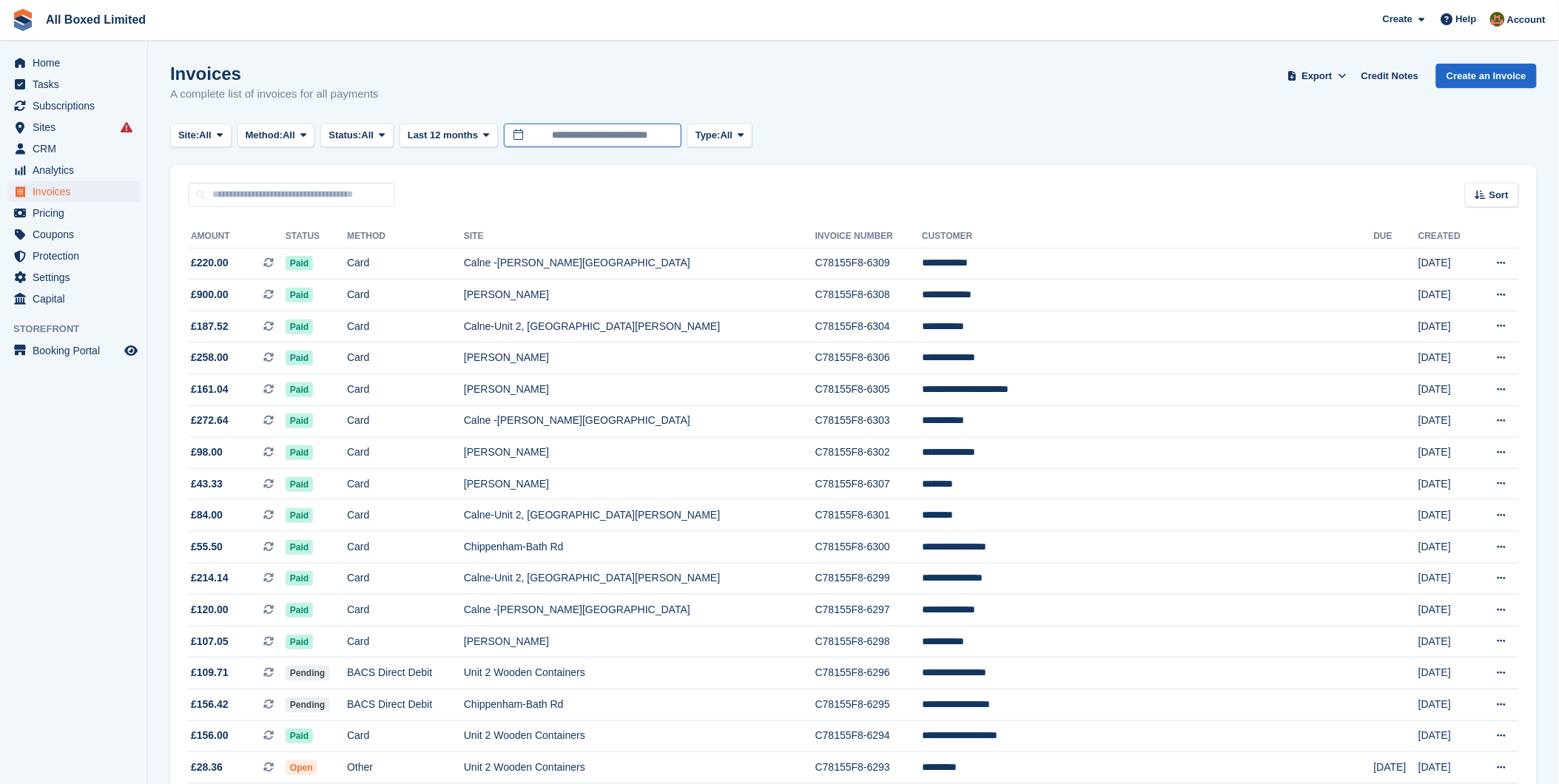
click at [648, 136] on input "**********" at bounding box center [593, 136] width 178 height 24
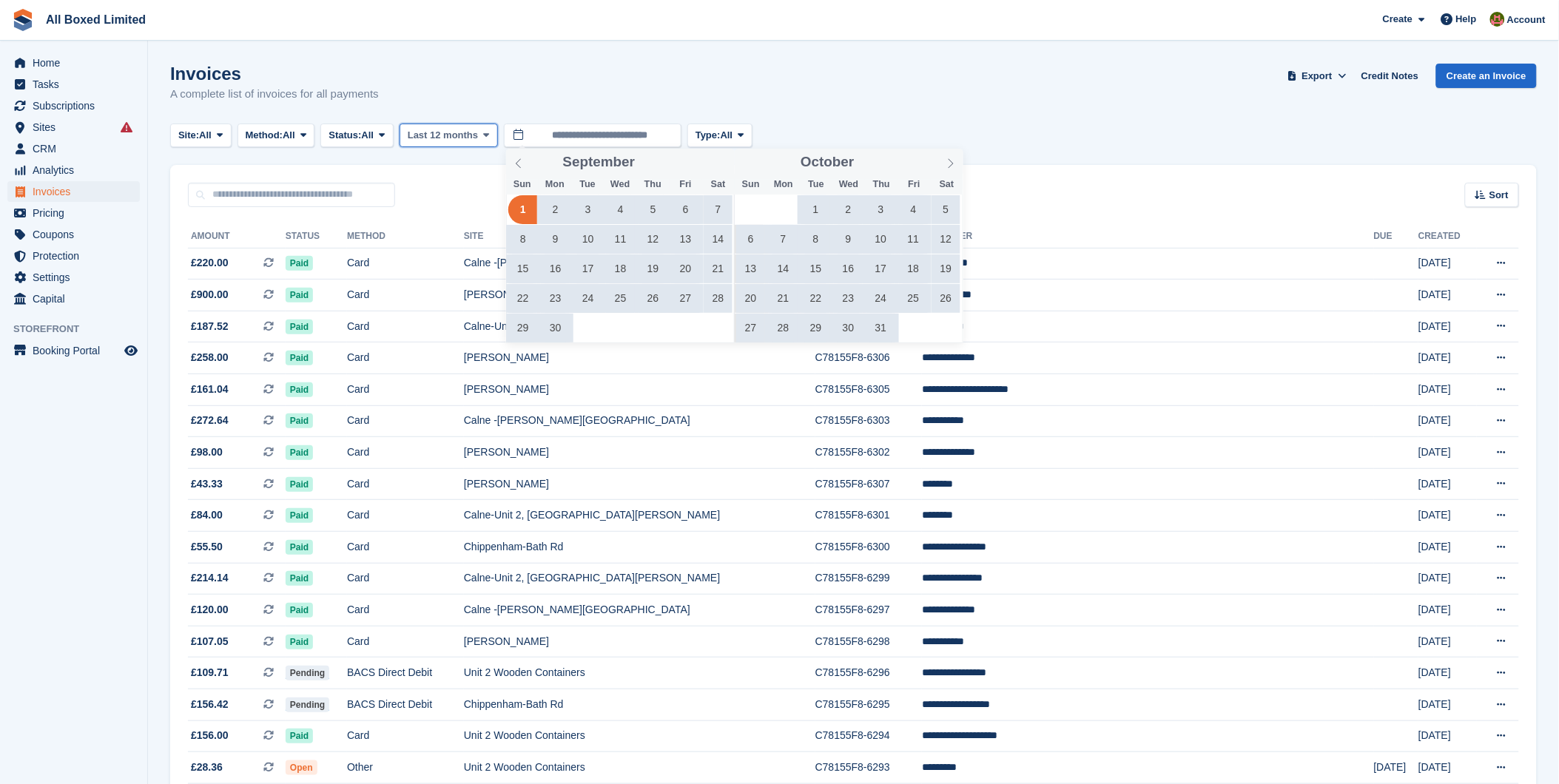
click at [446, 138] on span "Last 12 months" at bounding box center [443, 136] width 71 height 15
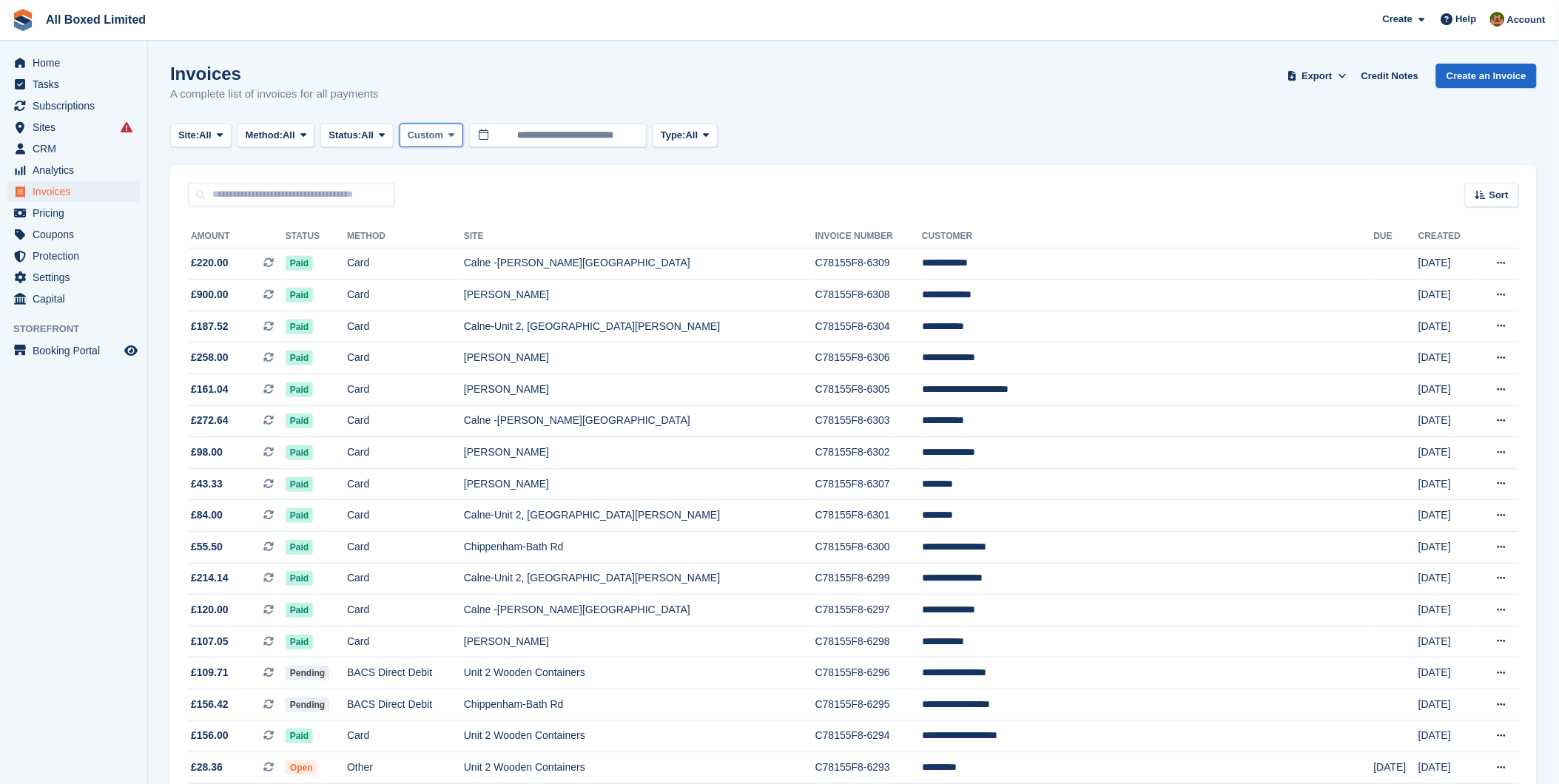
click at [427, 137] on span "Custom" at bounding box center [425, 136] width 35 height 15
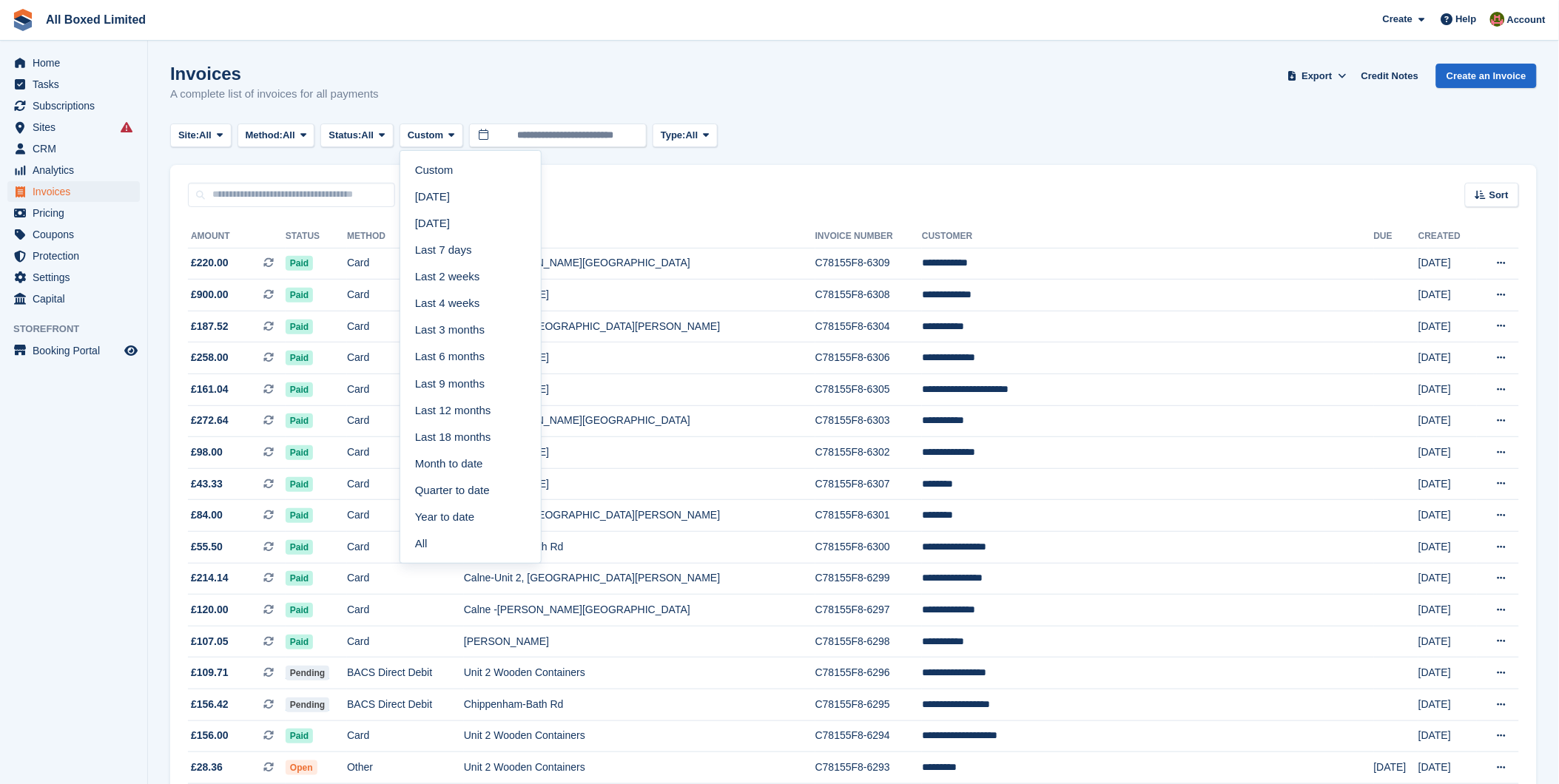
click at [455, 250] on link "Last 7 days" at bounding box center [471, 250] width 128 height 27
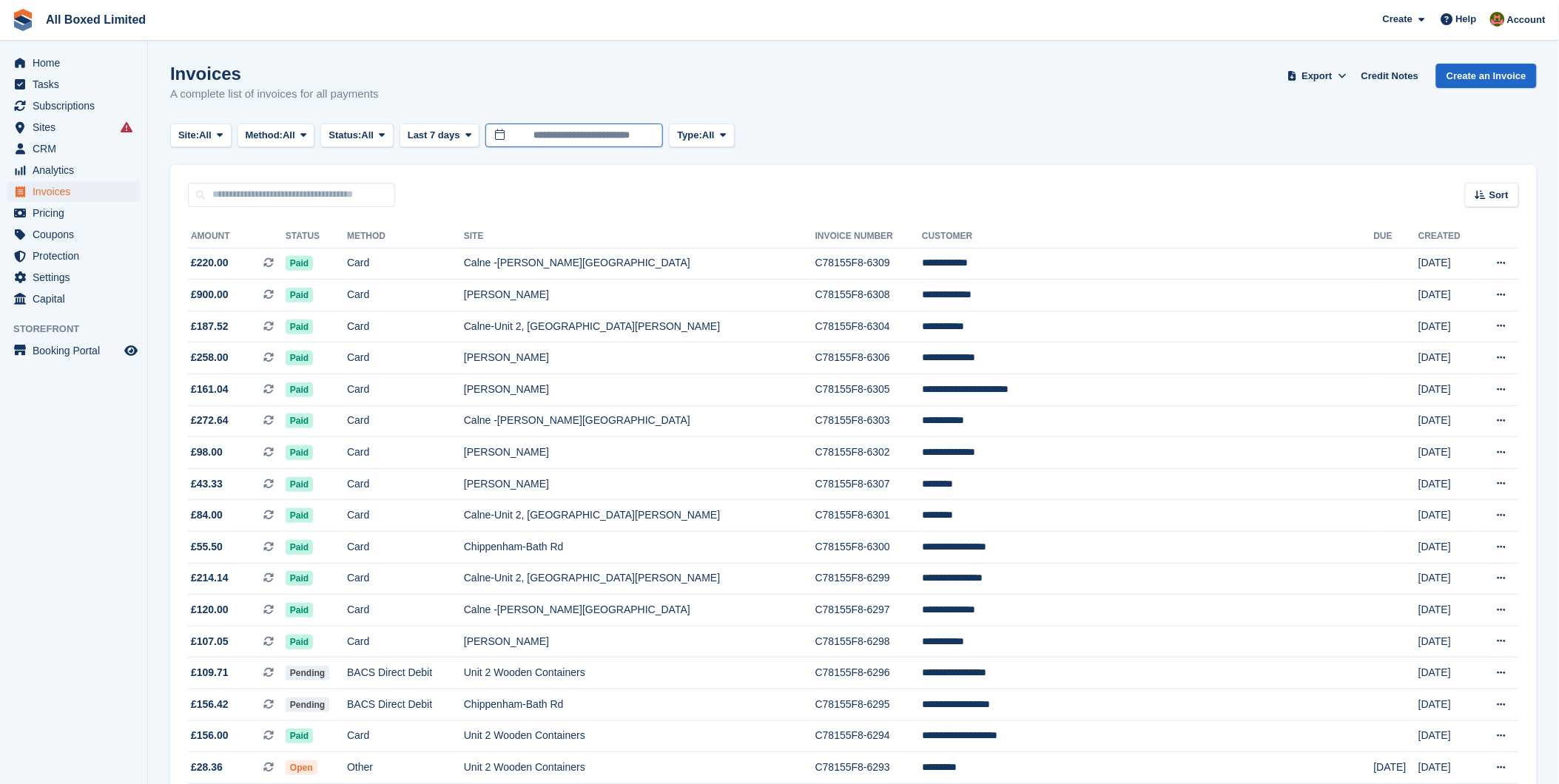
click at [582, 134] on input "**********" at bounding box center [574, 136] width 178 height 24
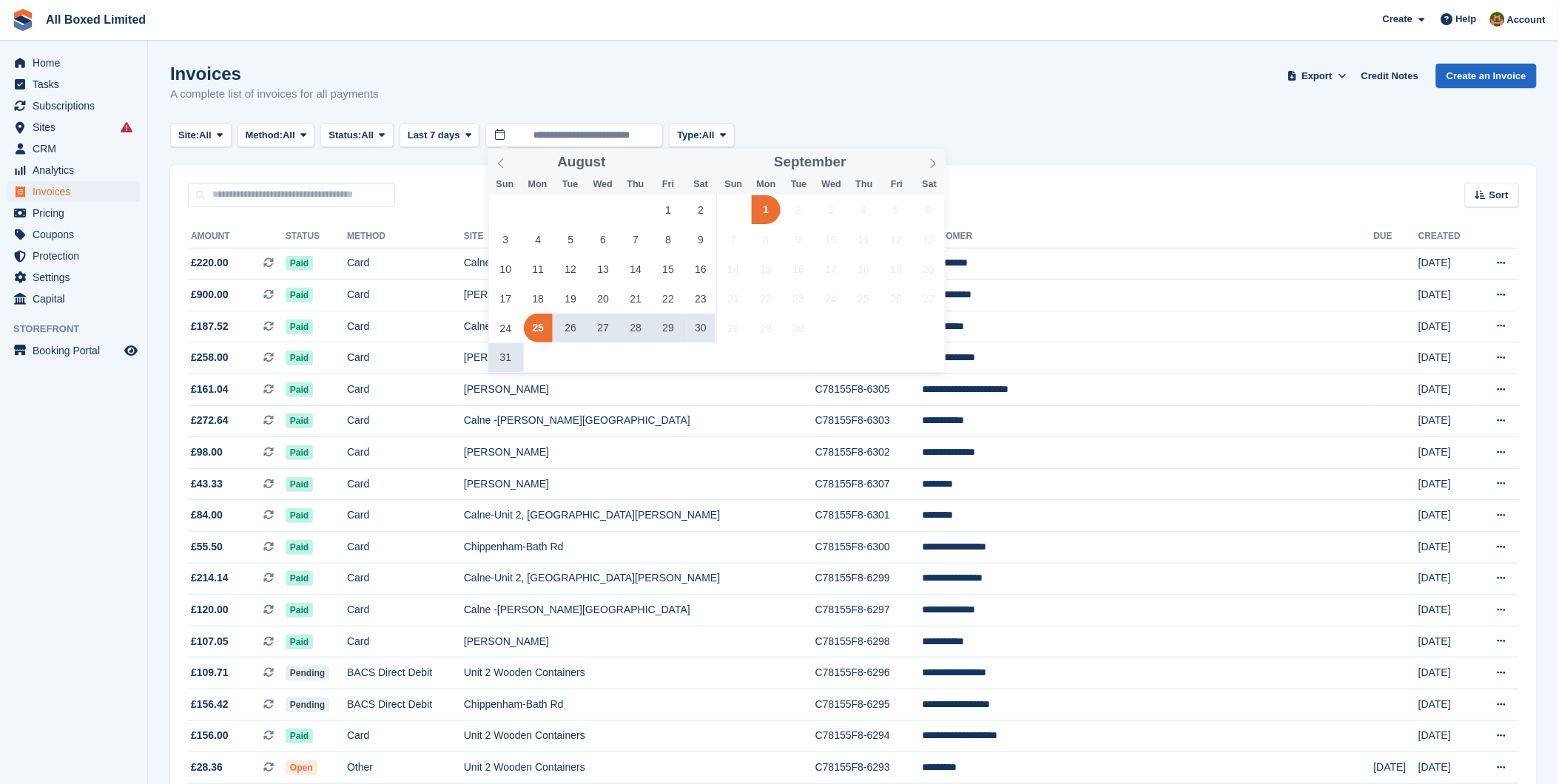
click at [668, 326] on span "29" at bounding box center [668, 327] width 29 height 29
click at [498, 360] on span "31" at bounding box center [505, 357] width 29 height 29
type input "**********"
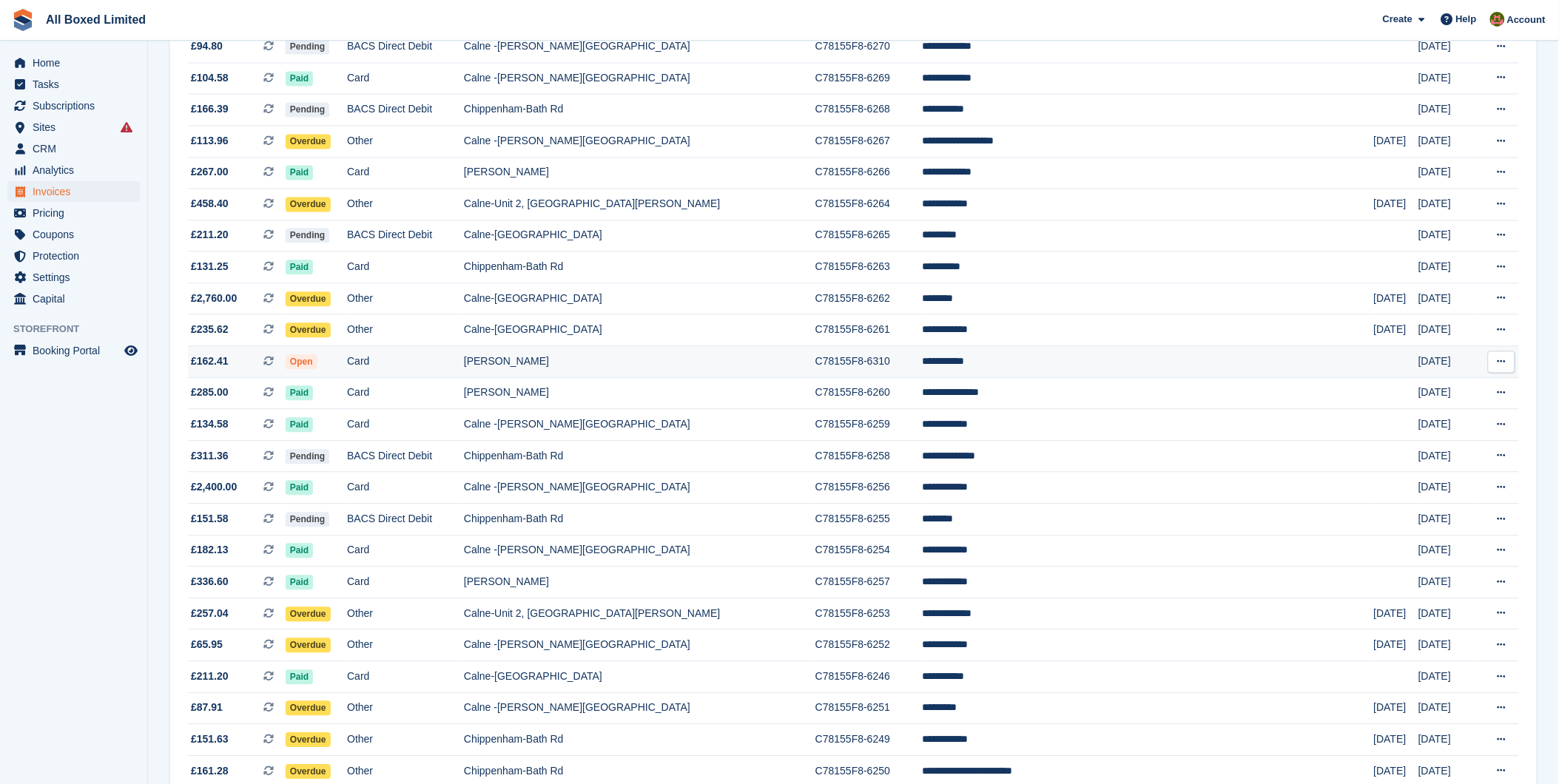
scroll to position [1124, 0]
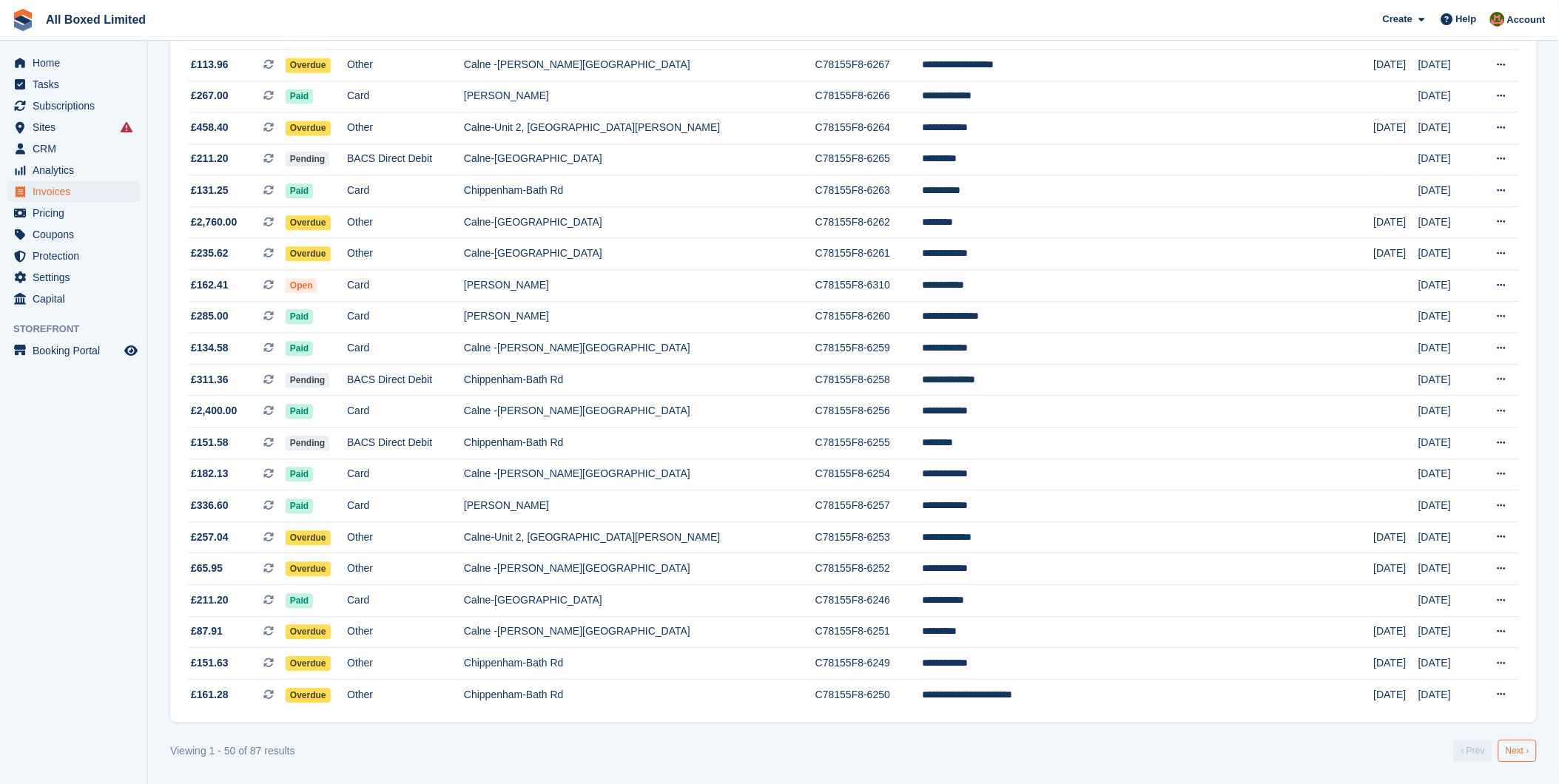
click at [1520, 751] on link "Next ›" at bounding box center [1517, 751] width 38 height 22
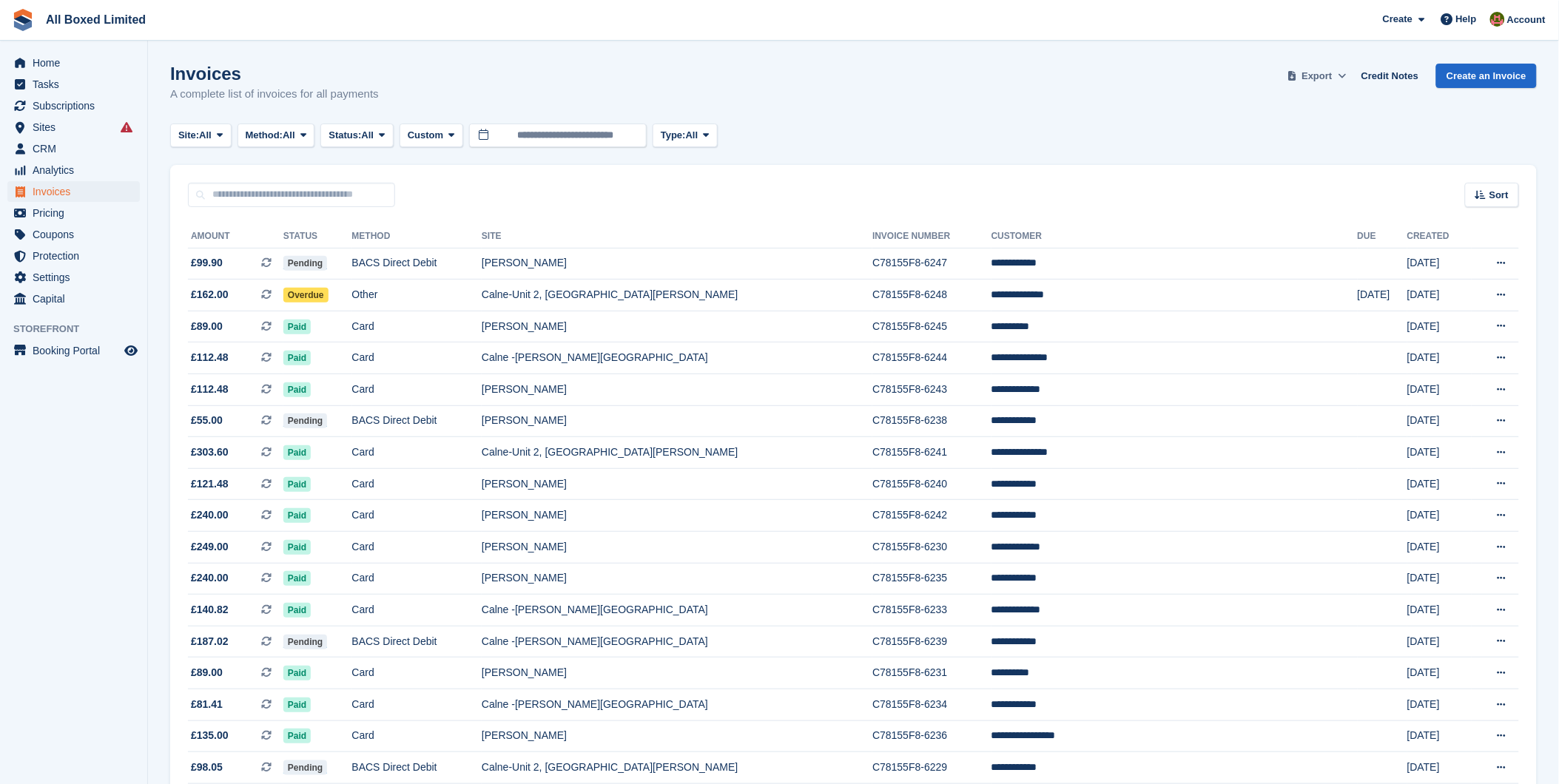
click at [1331, 75] on span "Export" at bounding box center [1317, 76] width 31 height 15
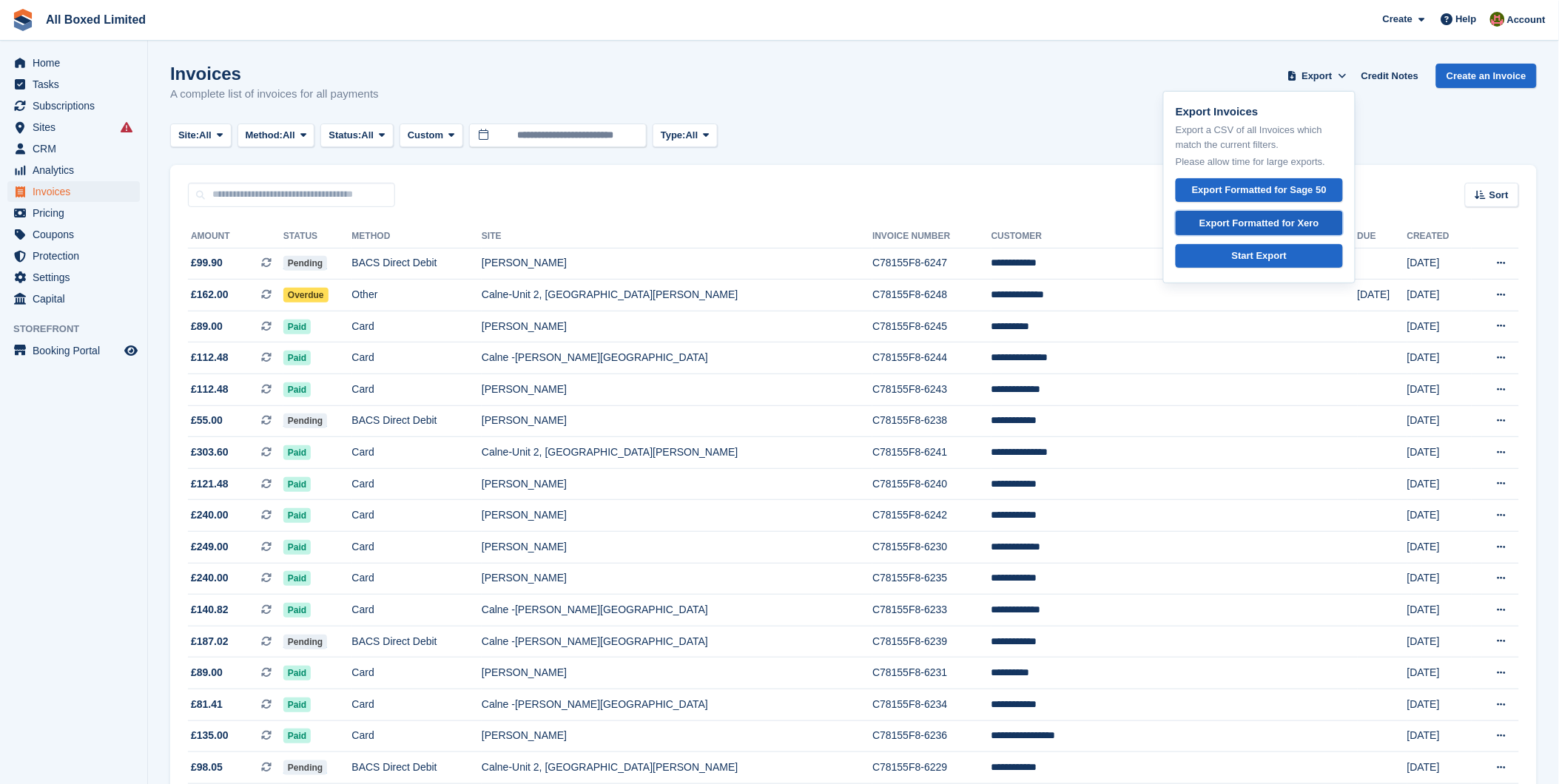
click at [1255, 222] on div "Export Formatted for Xero" at bounding box center [1259, 223] width 120 height 15
click at [1401, 74] on link "Credit Notes" at bounding box center [1391, 75] width 69 height 24
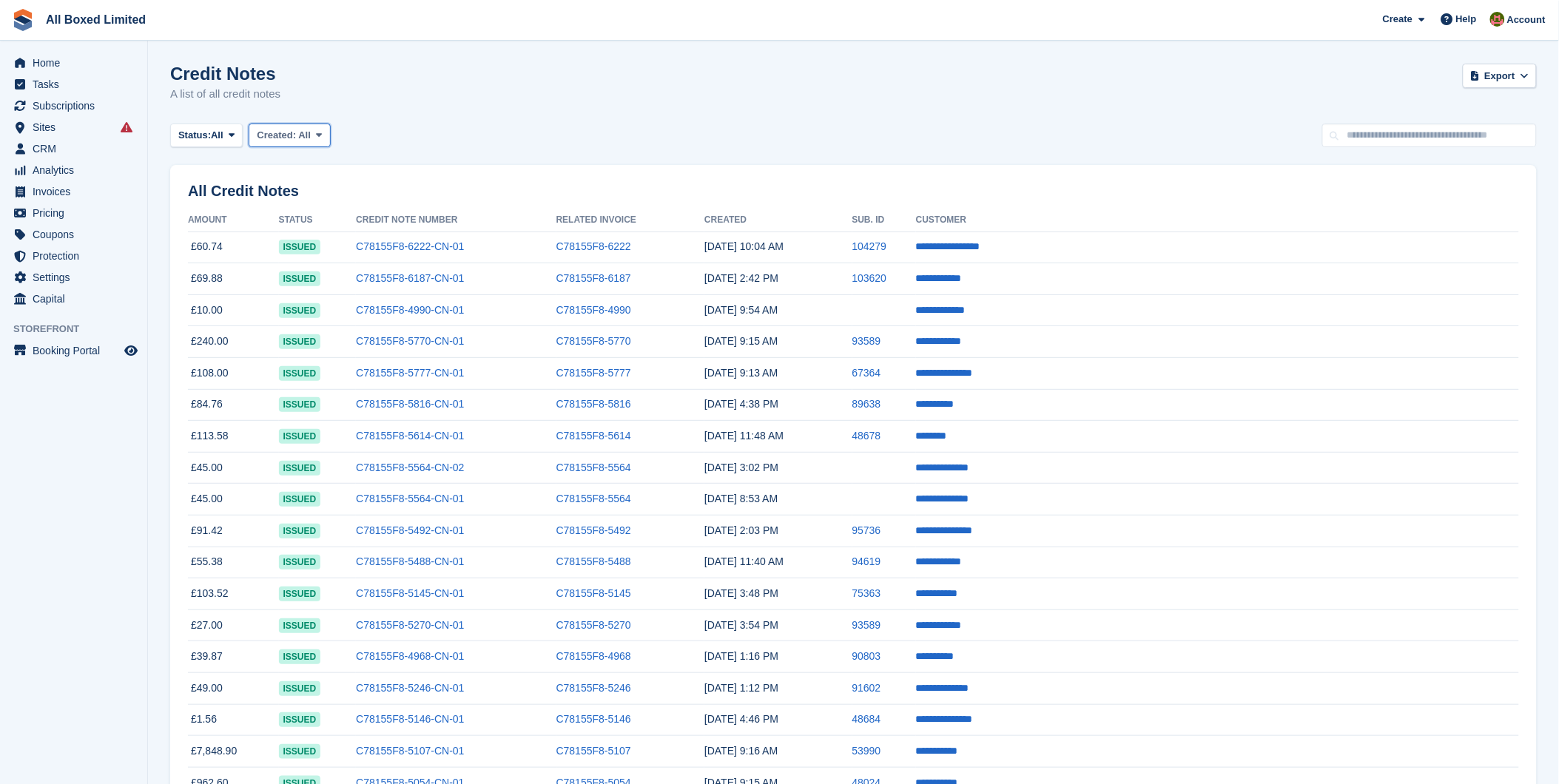
click at [310, 136] on button "Created: All" at bounding box center [289, 136] width 82 height 24
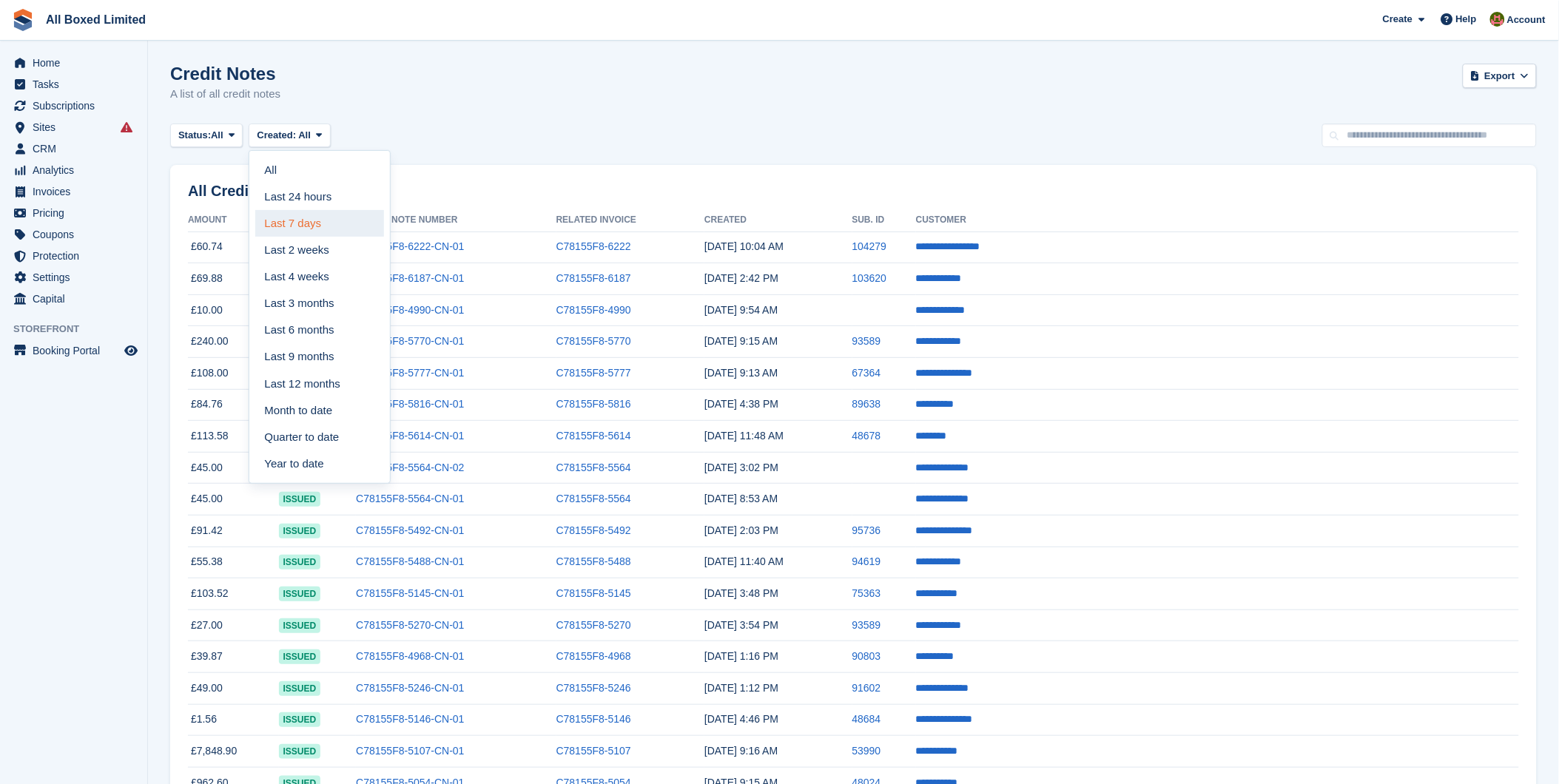
click at [326, 225] on link "Last 7 days" at bounding box center [319, 223] width 128 height 27
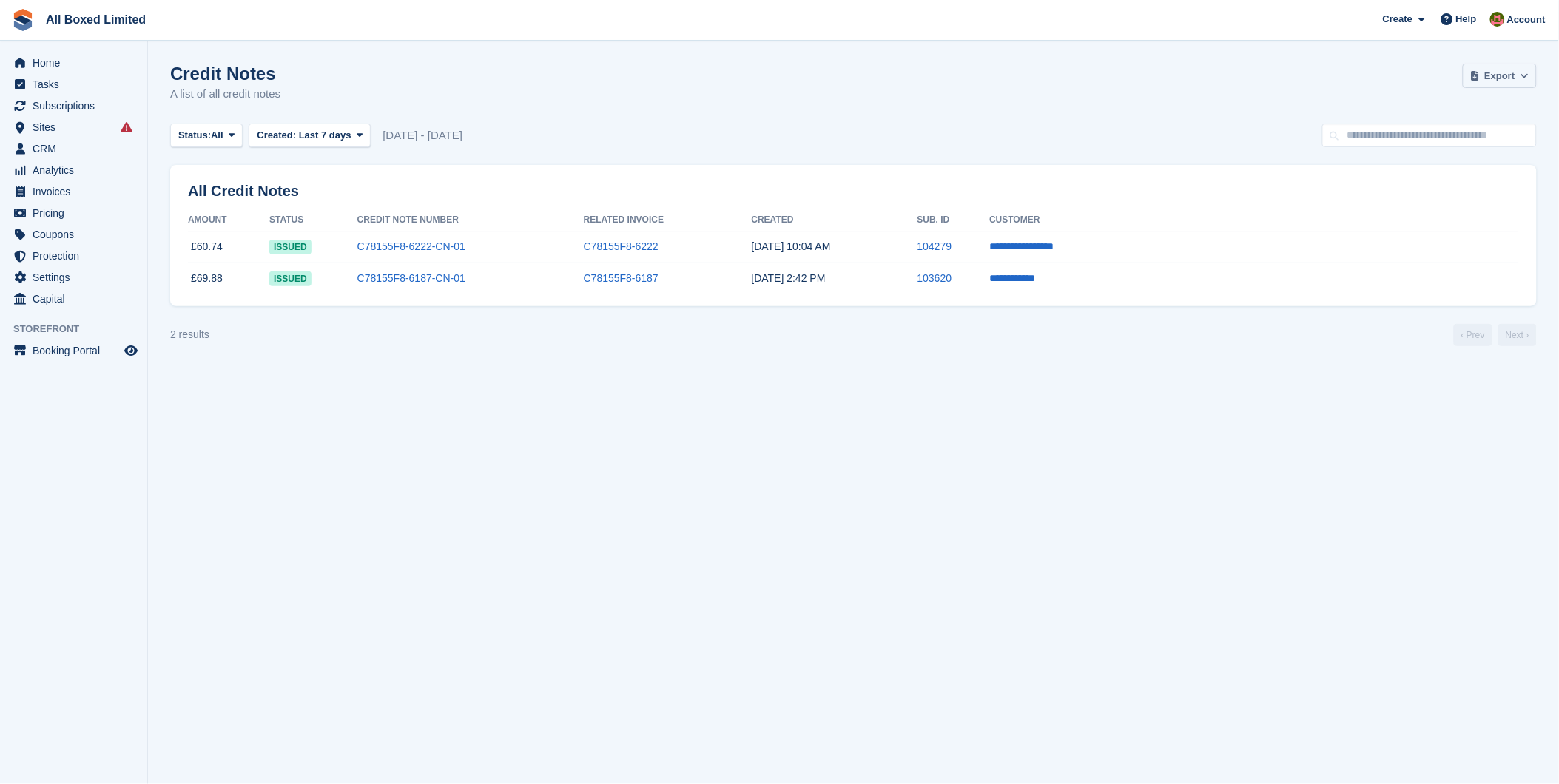
click at [1508, 74] on span "Export" at bounding box center [1500, 76] width 31 height 15
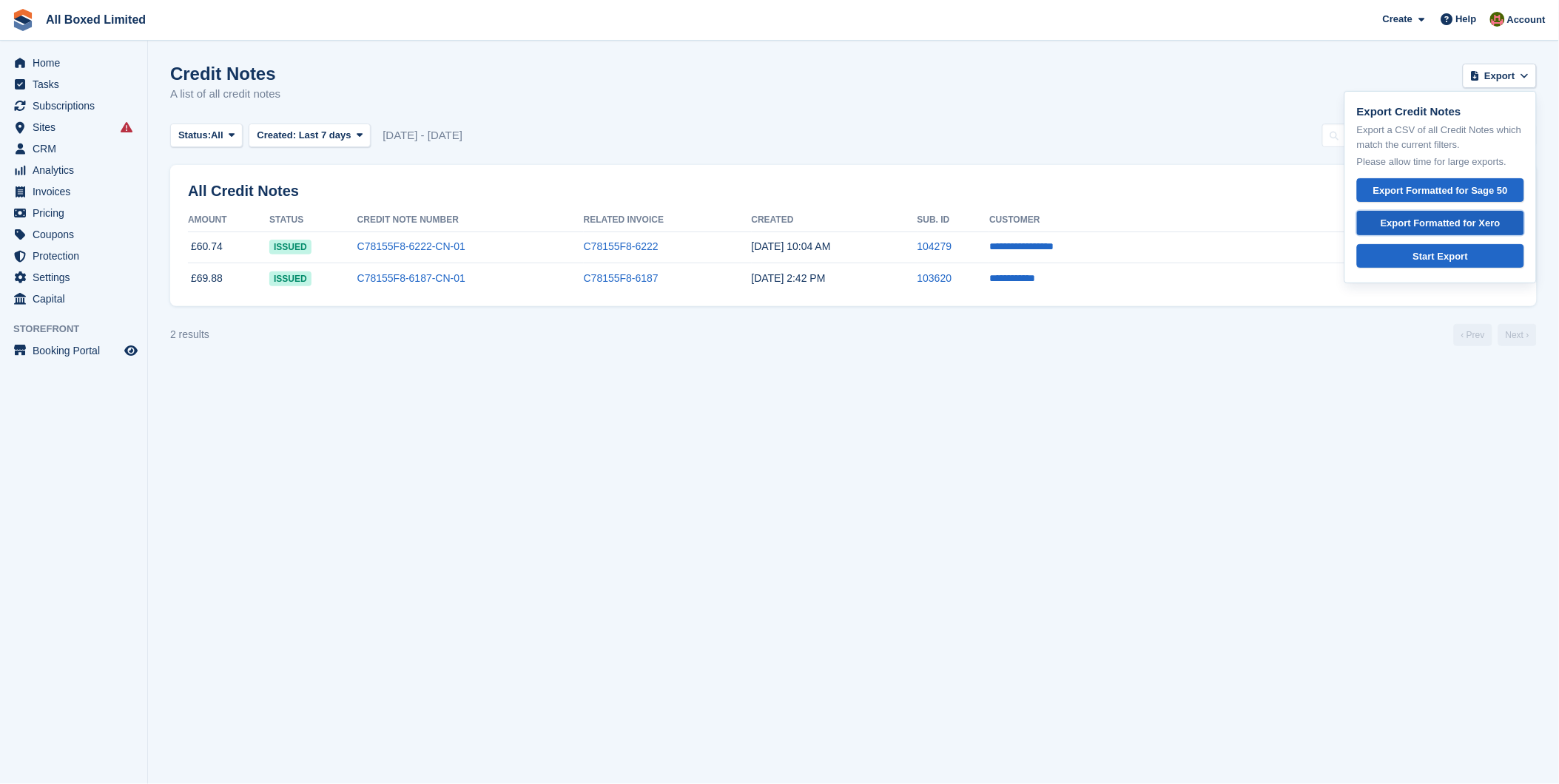
click at [1443, 223] on div "Export Formatted for Xero" at bounding box center [1441, 223] width 142 height 15
